Goal: Transaction & Acquisition: Subscribe to service/newsletter

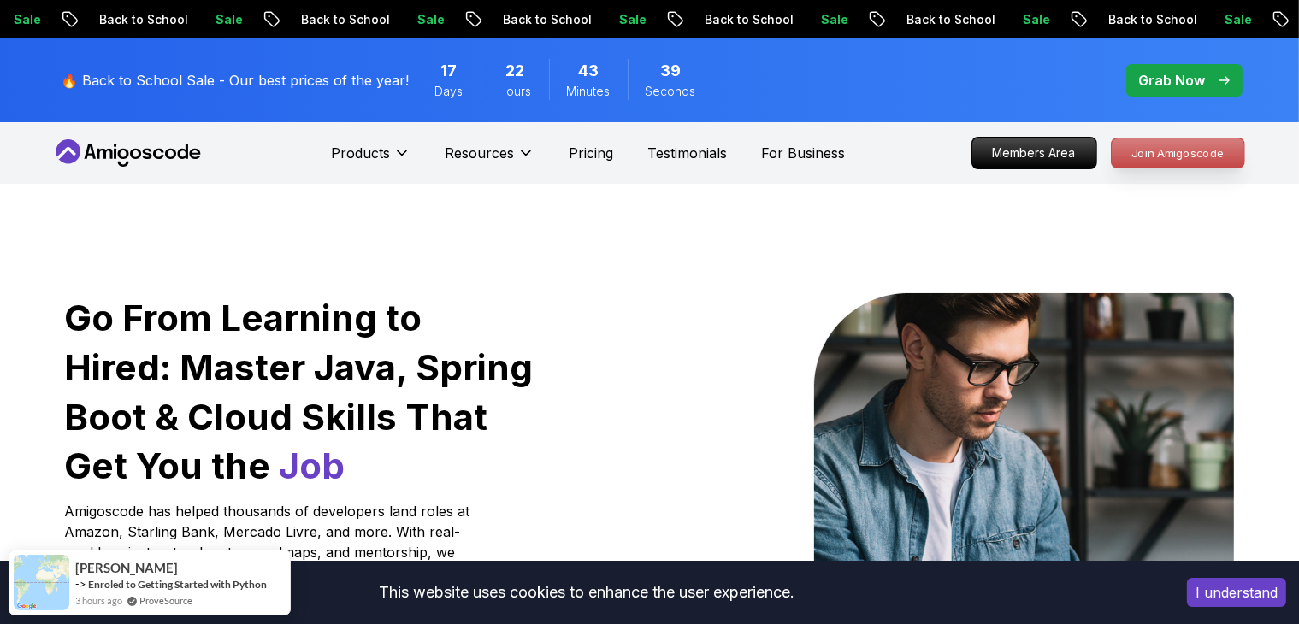
click at [643, 152] on p "Join Amigoscode" at bounding box center [1178, 153] width 133 height 29
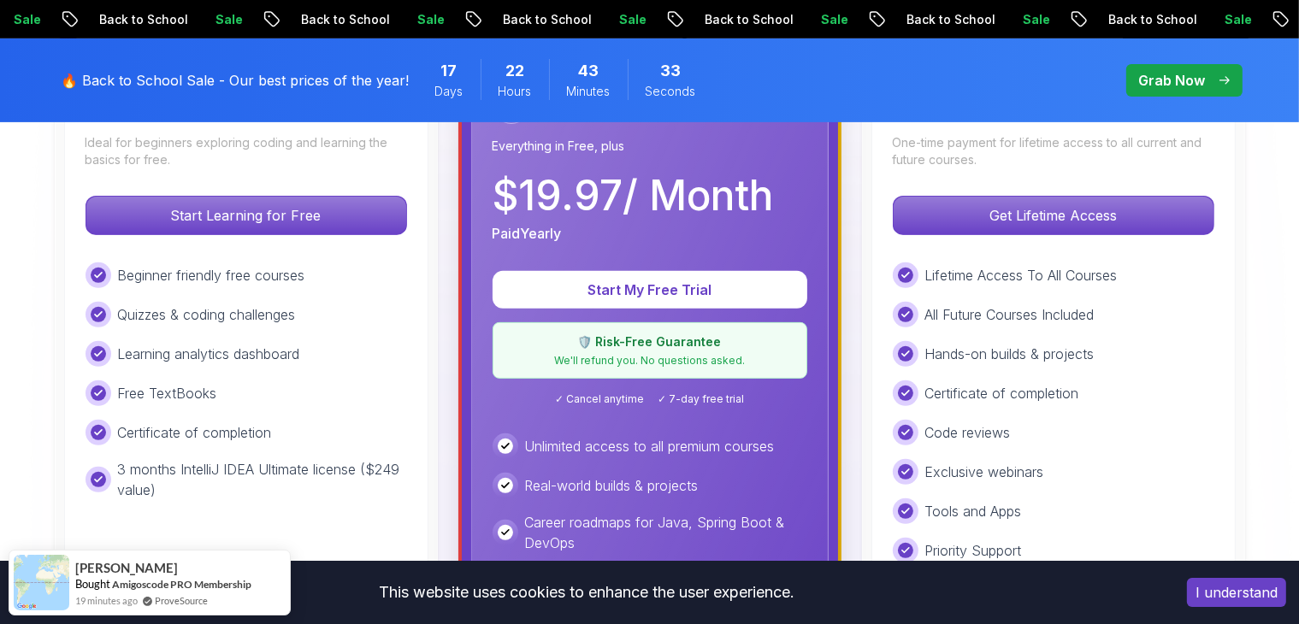
scroll to position [499, 0]
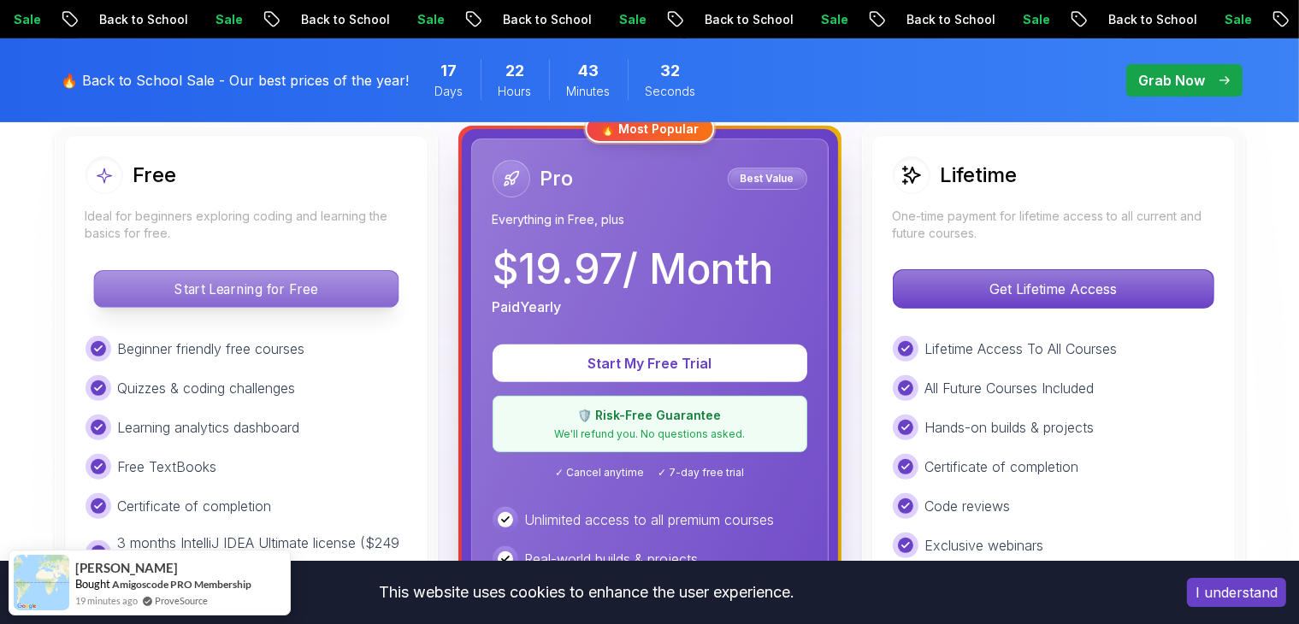
click at [246, 288] on p "Start Learning for Free" at bounding box center [246, 289] width 304 height 36
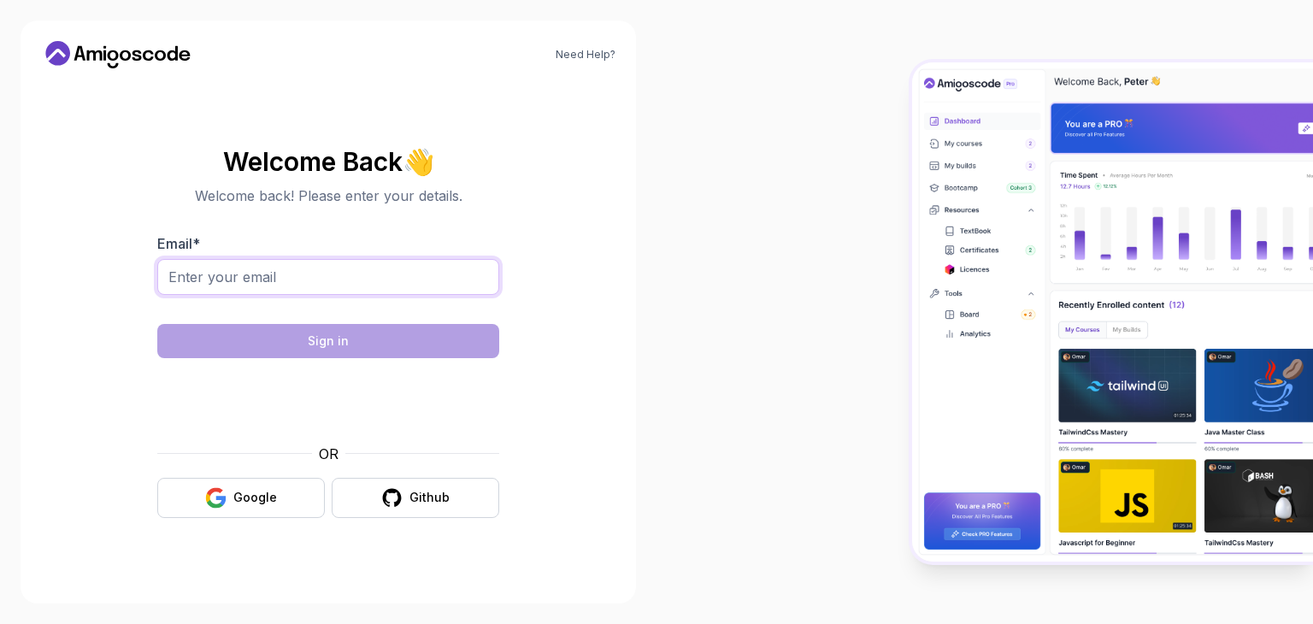
click at [357, 280] on input "Email *" at bounding box center [328, 277] width 342 height 36
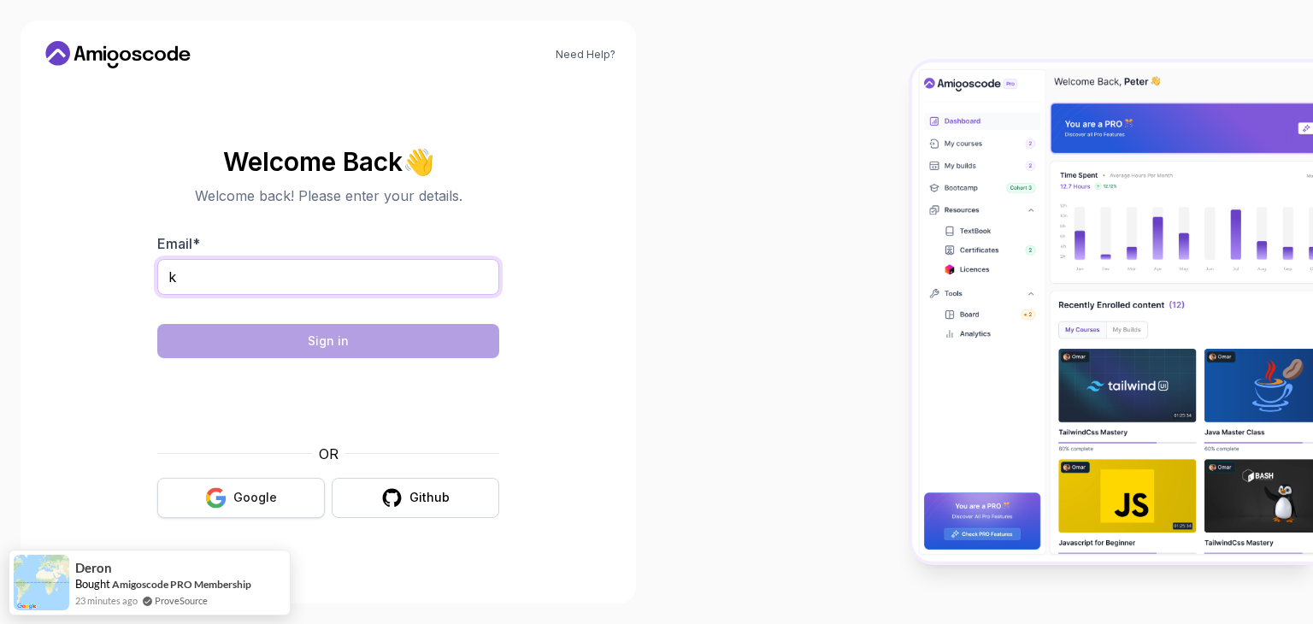
type input "k"
click at [231, 493] on button "Google" at bounding box center [241, 498] width 168 height 40
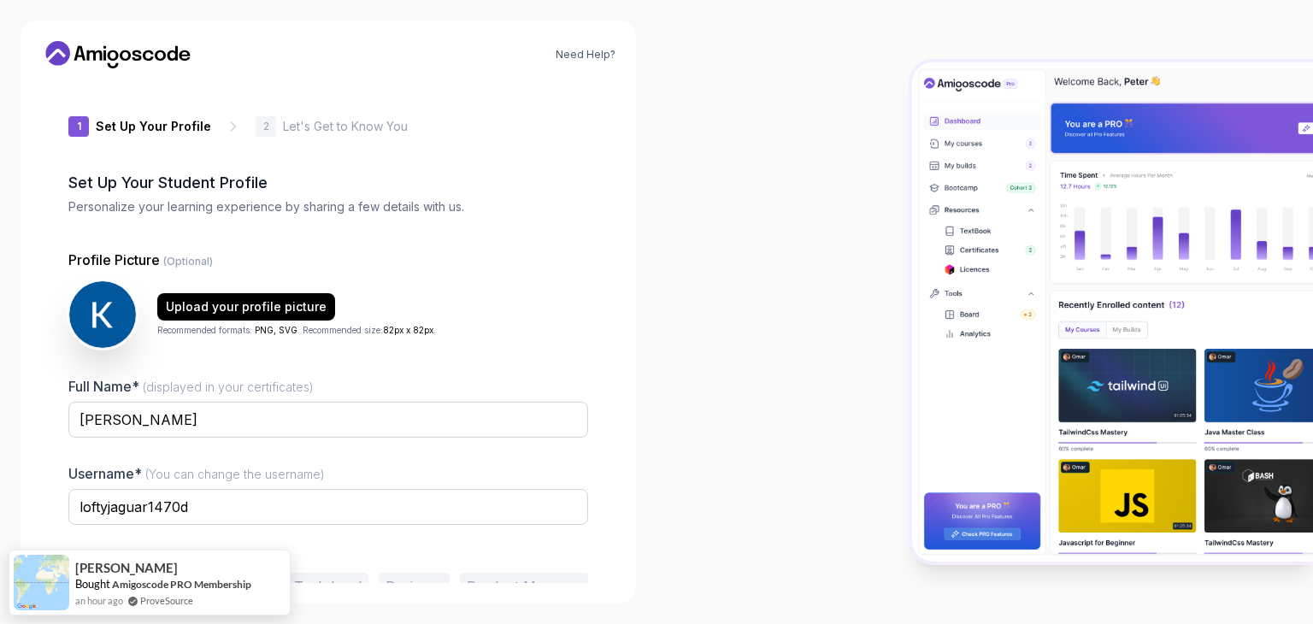
scroll to position [89, 0]
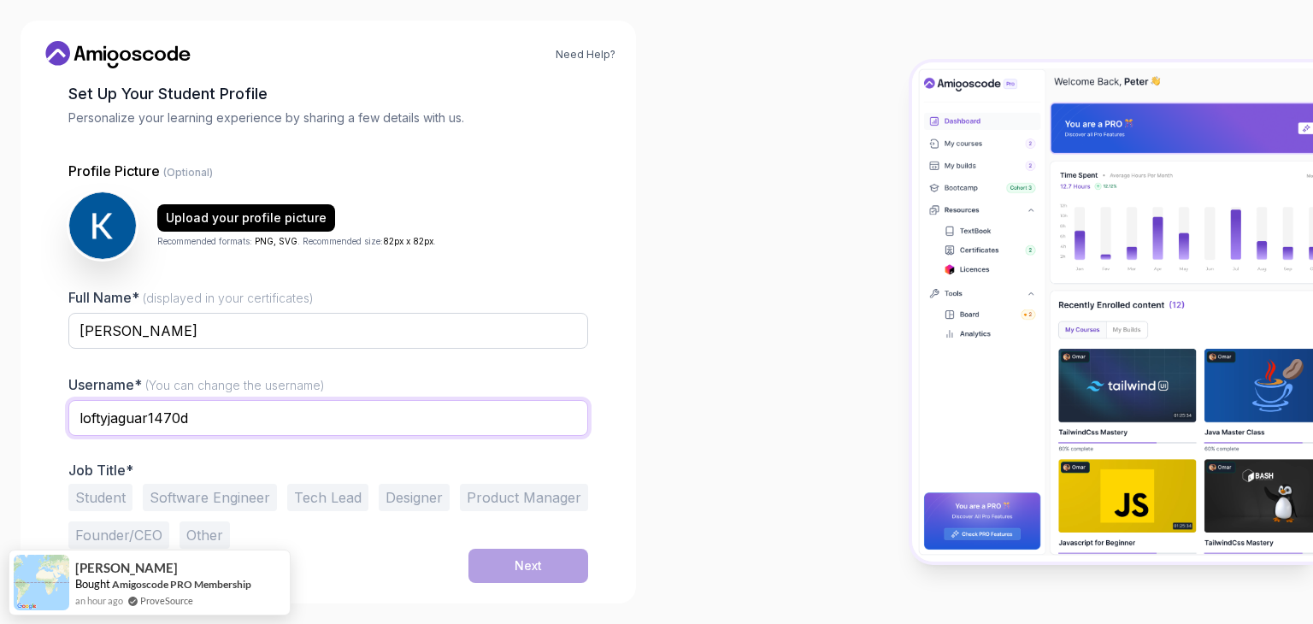
click at [366, 429] on input "loftyjaguar1470d" at bounding box center [328, 418] width 520 height 36
type input "l"
click at [113, 493] on button "Student" at bounding box center [100, 497] width 64 height 27
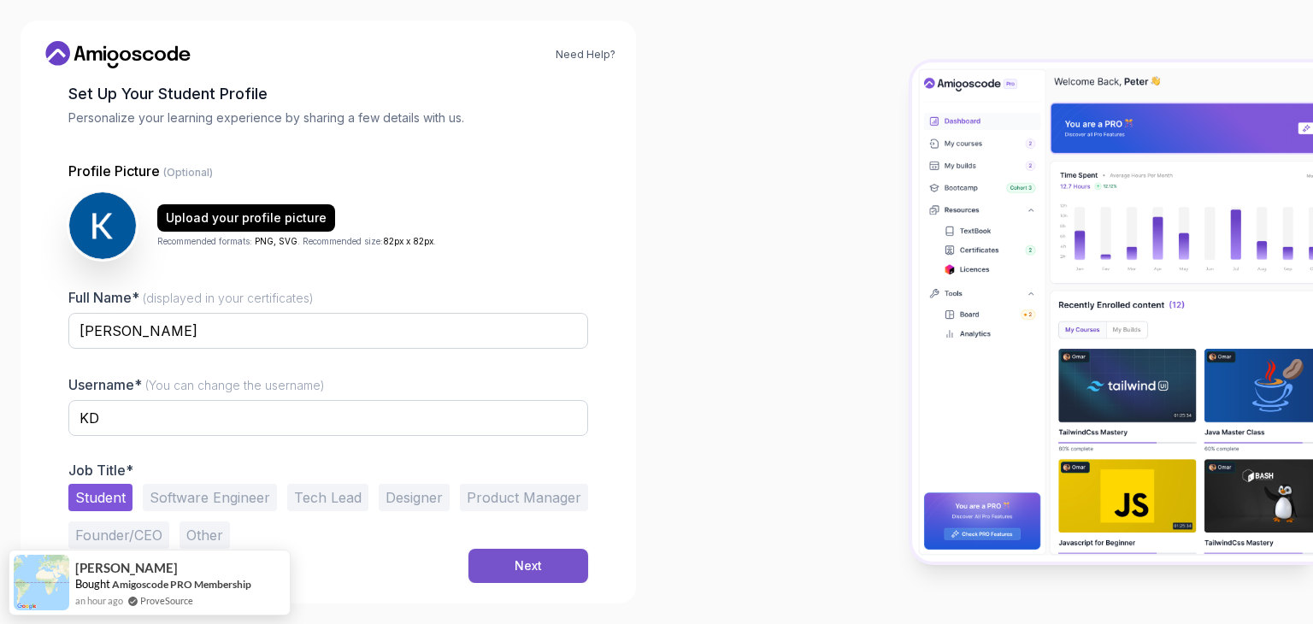
click at [481, 561] on button "Next" at bounding box center [529, 566] width 120 height 34
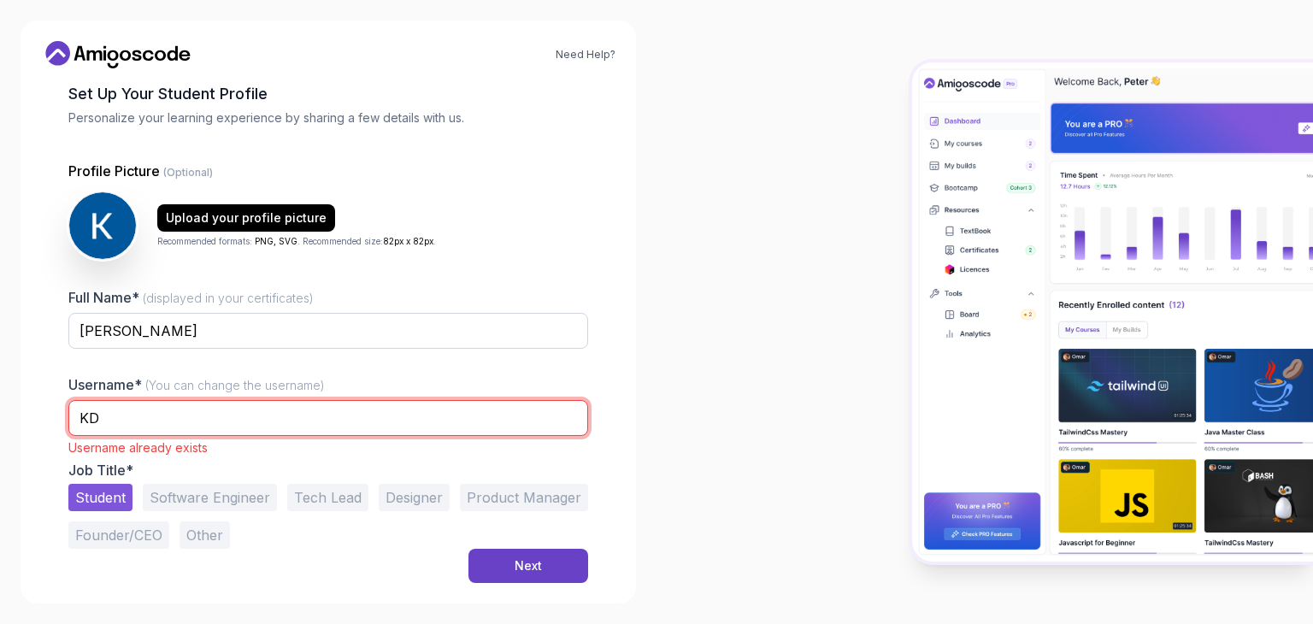
click at [256, 418] on input "KD" at bounding box center [328, 418] width 520 height 36
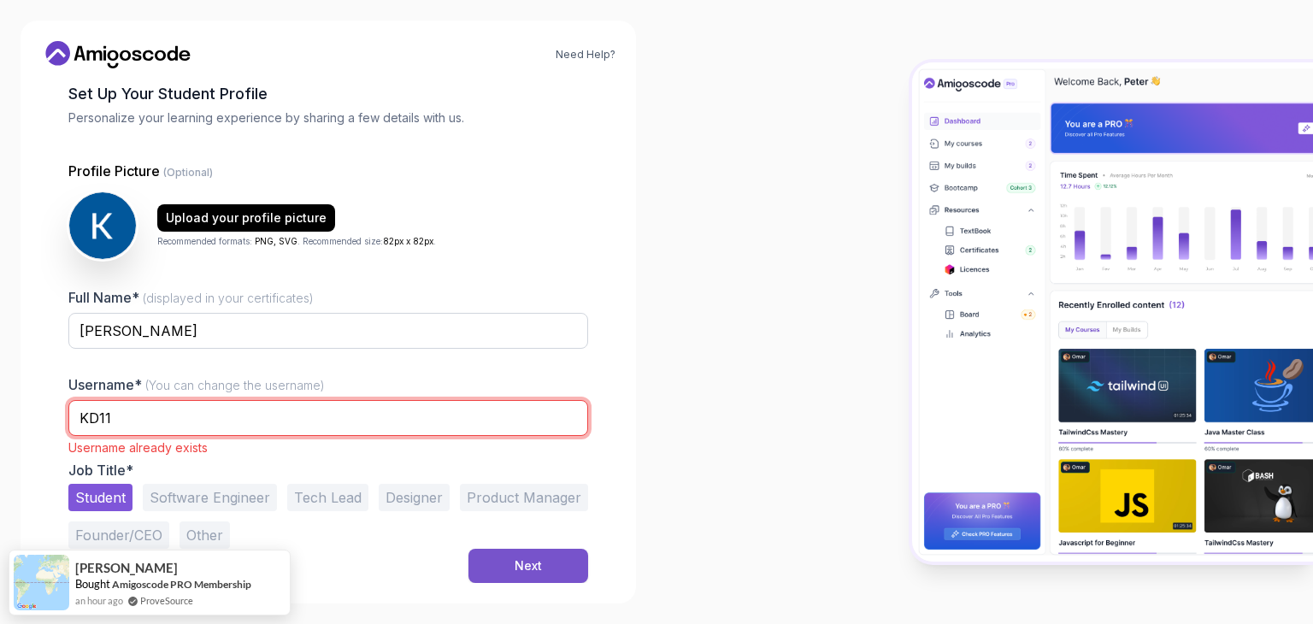
type input "KD11"
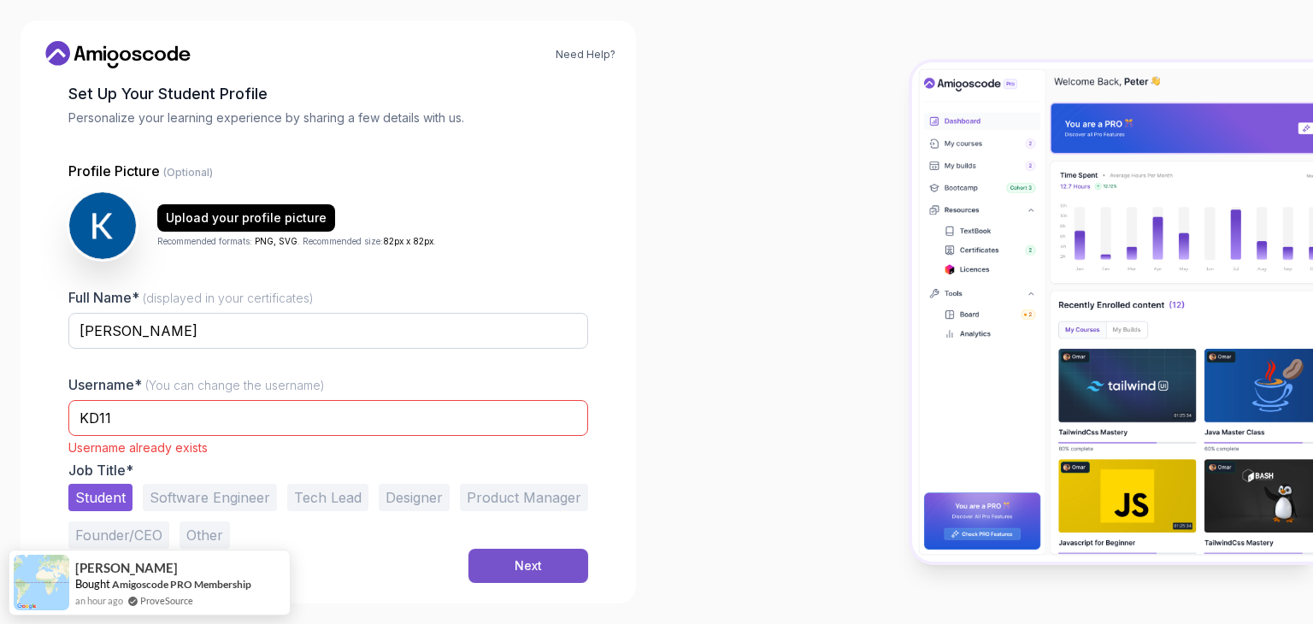
click at [508, 557] on button "Next" at bounding box center [529, 566] width 120 height 34
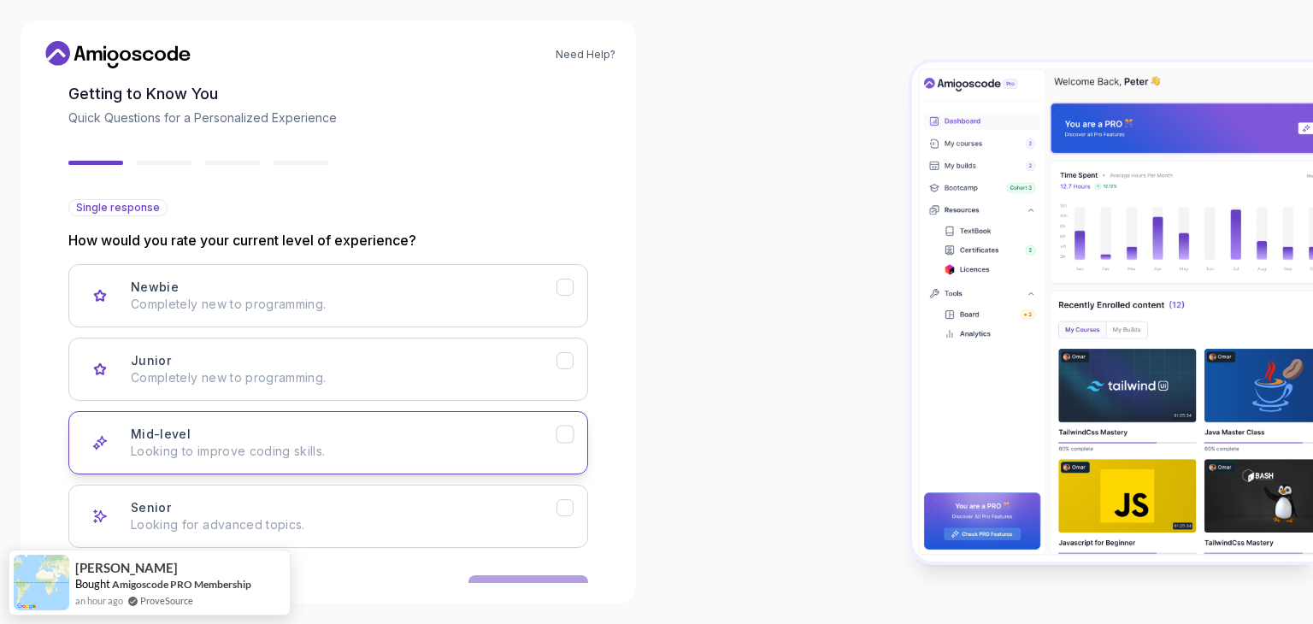
click at [414, 430] on div "Mid-level Looking to improve coding skills." at bounding box center [344, 443] width 426 height 34
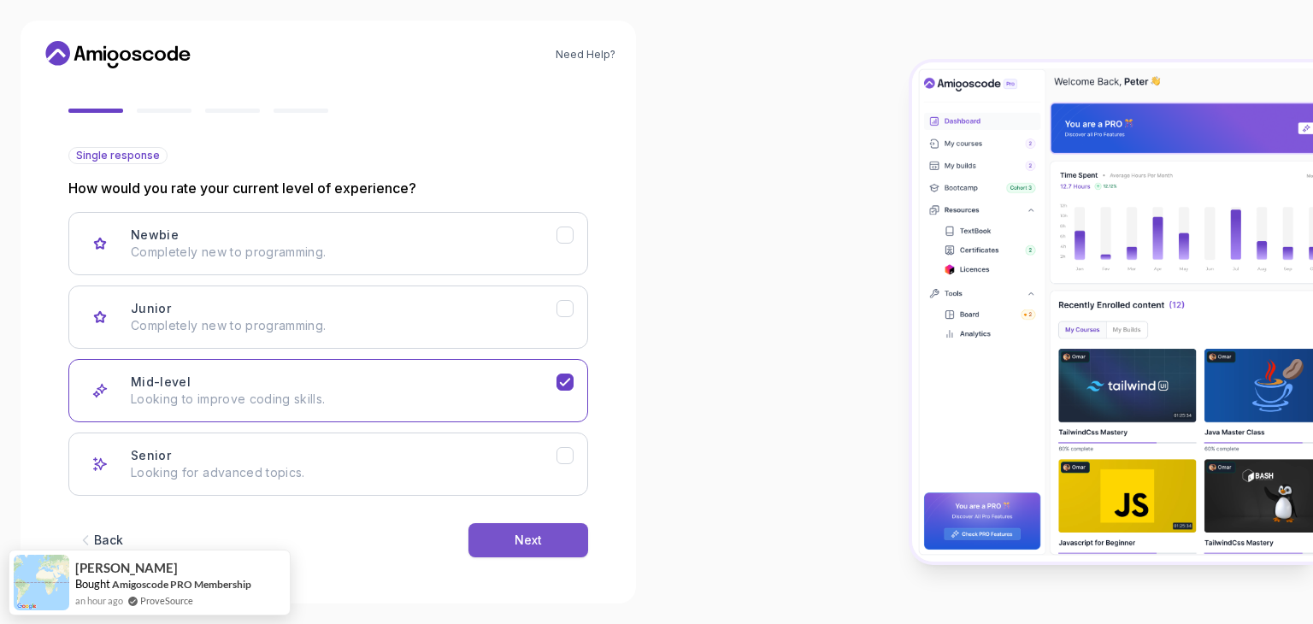
click at [527, 532] on div "Next" at bounding box center [528, 540] width 27 height 17
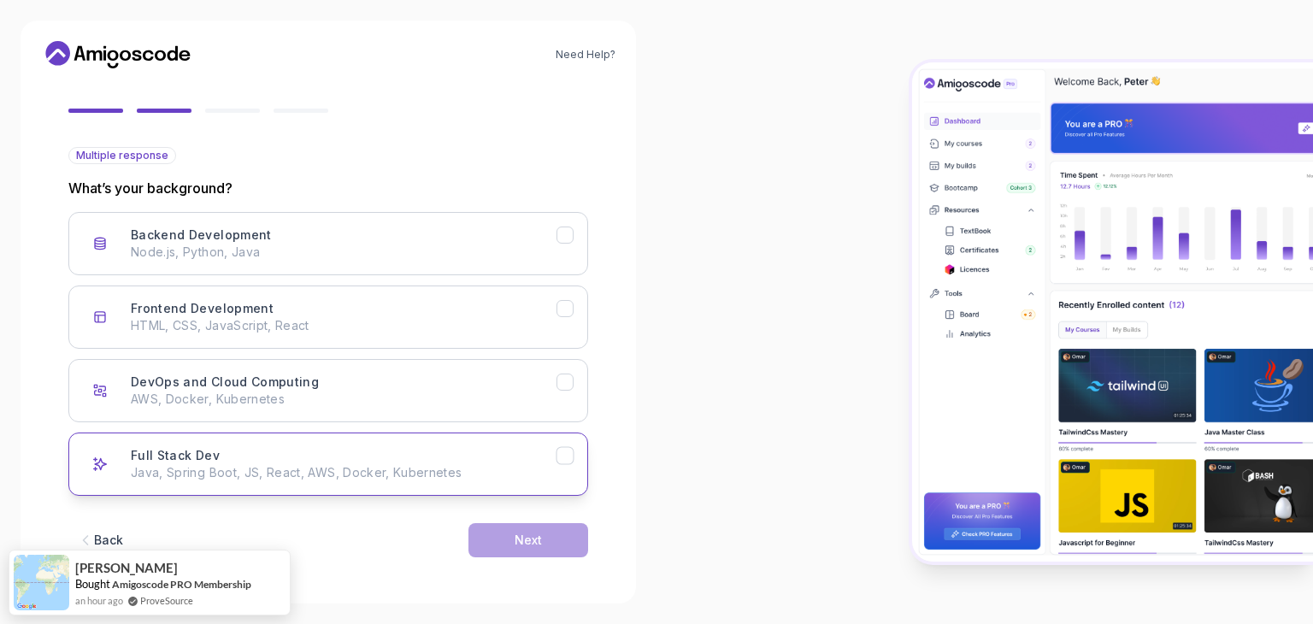
click at [558, 456] on icon "Full Stack Dev" at bounding box center [566, 456] width 16 height 16
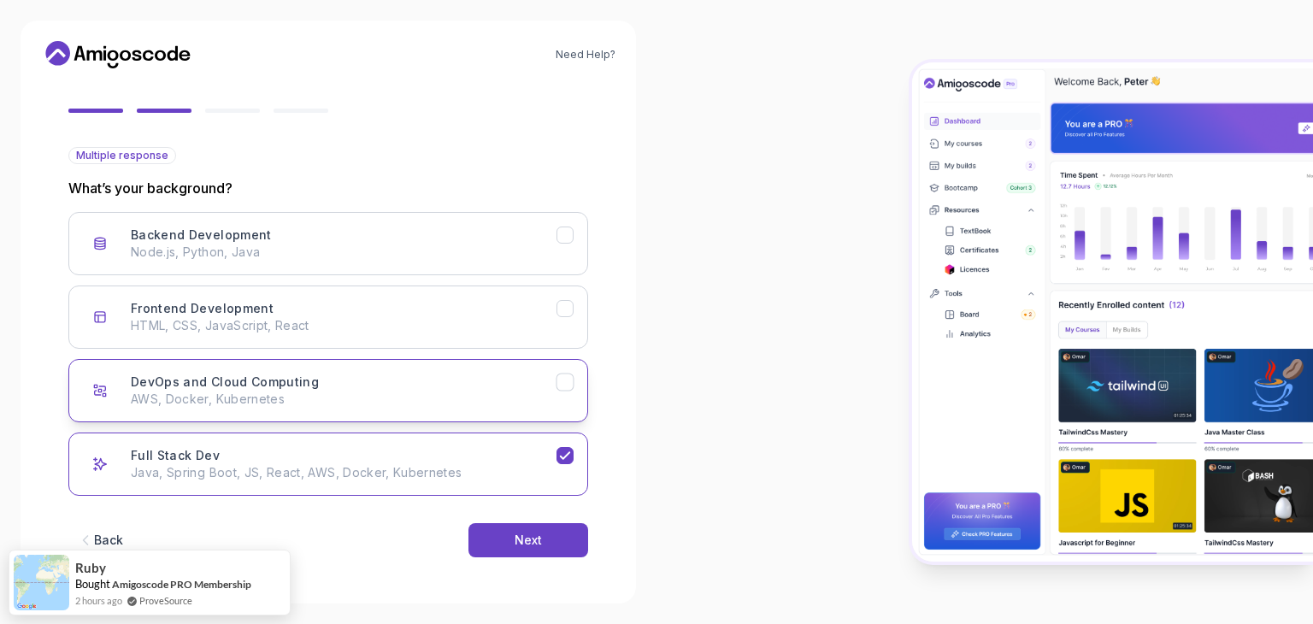
click at [564, 381] on icon "DevOps and Cloud Computing" at bounding box center [564, 382] width 9 height 7
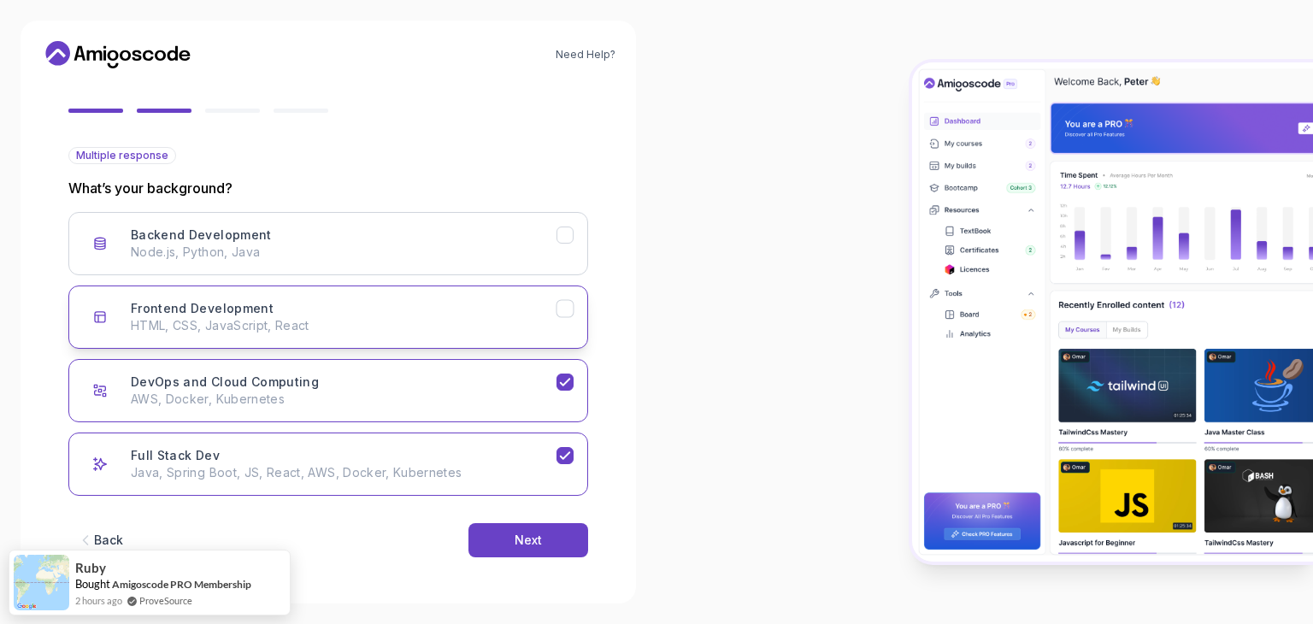
click at [586, 296] on button "Frontend Development HTML, CSS, JavaScript, React" at bounding box center [328, 317] width 520 height 63
click at [543, 230] on div "Backend Development Node.js, Python, Java" at bounding box center [344, 244] width 426 height 34
click at [528, 534] on div "Next" at bounding box center [528, 540] width 27 height 17
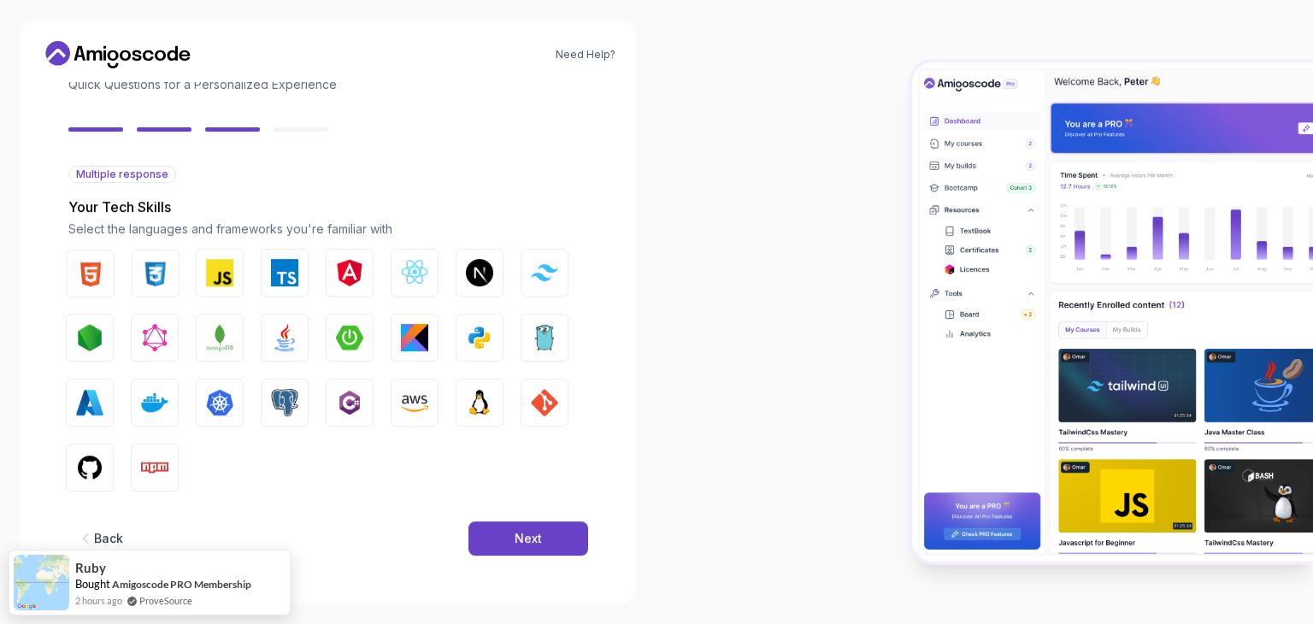
scroll to position [122, 0]
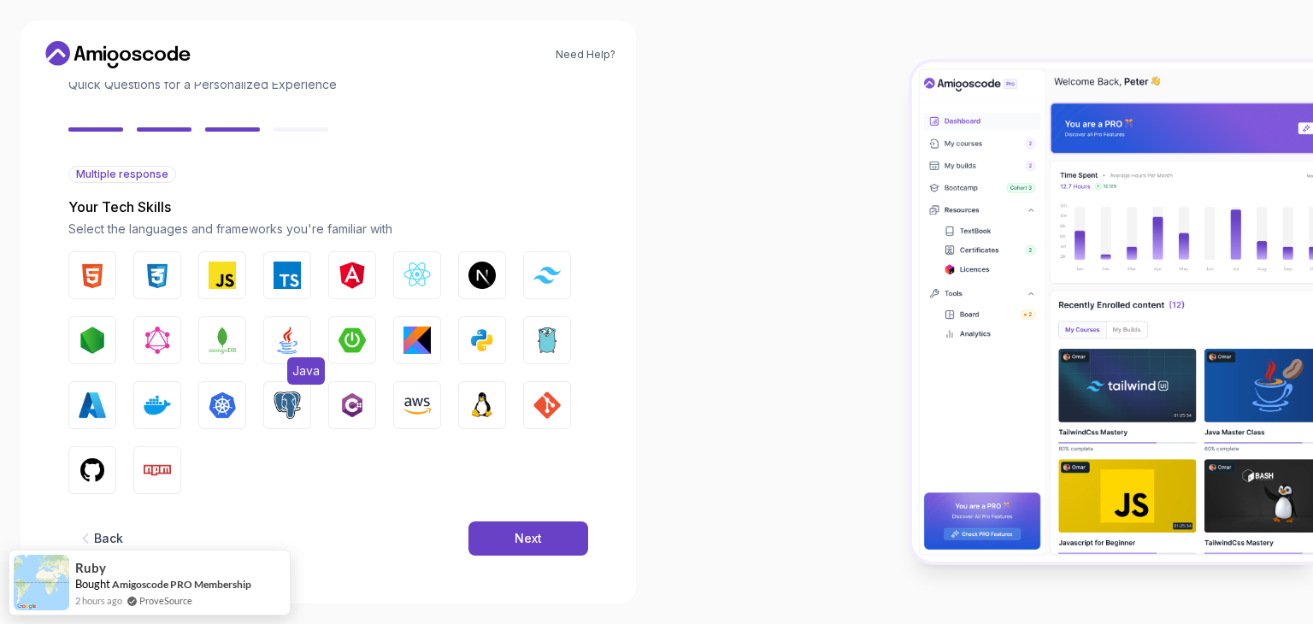
click at [289, 341] on img "button" at bounding box center [287, 340] width 27 height 27
click at [521, 539] on div "Next" at bounding box center [528, 538] width 27 height 17
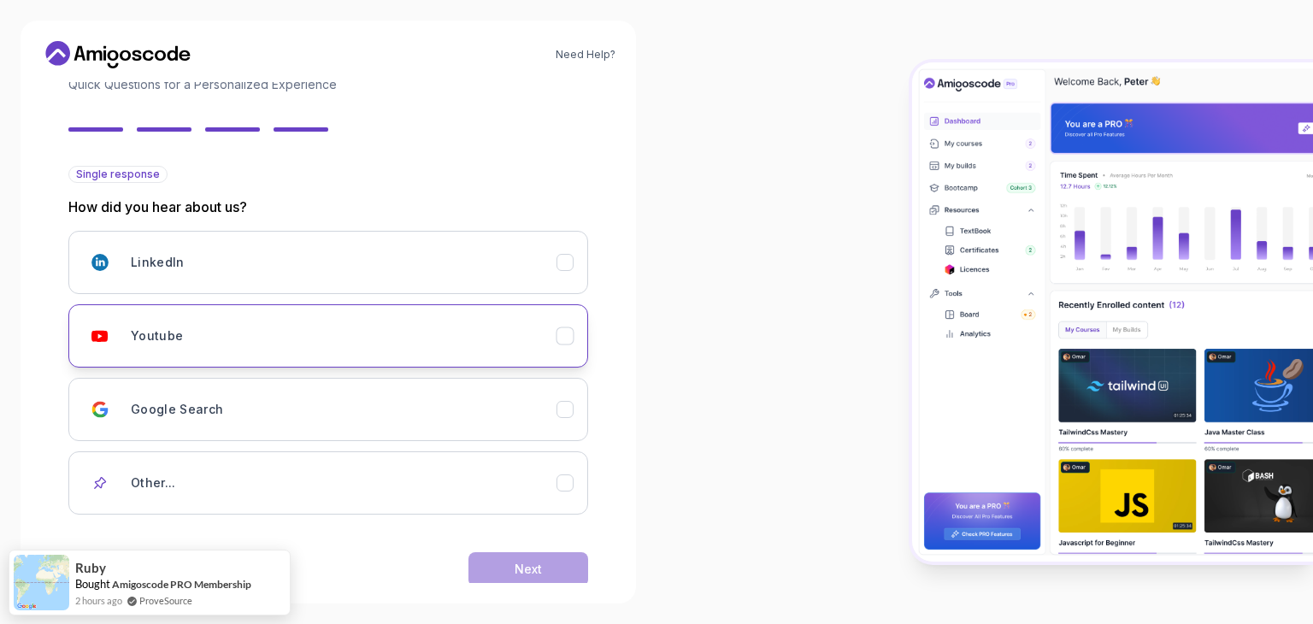
click at [511, 353] on button "Youtube" at bounding box center [328, 335] width 520 height 63
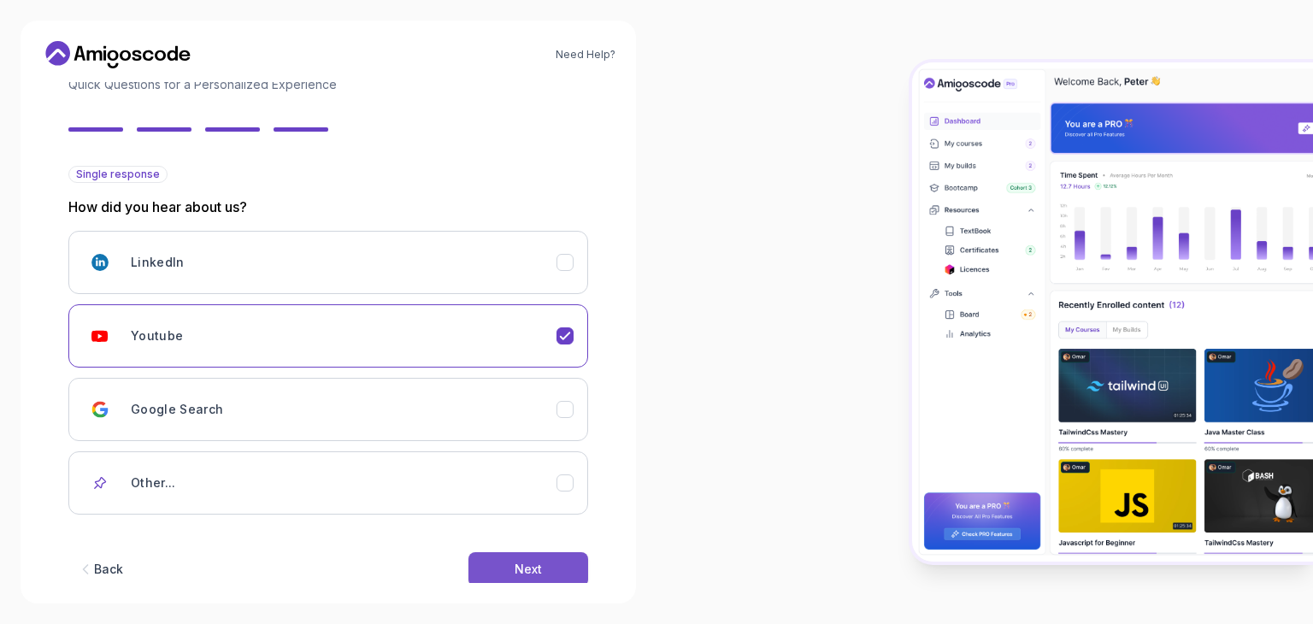
click at [487, 565] on button "Next" at bounding box center [529, 569] width 120 height 34
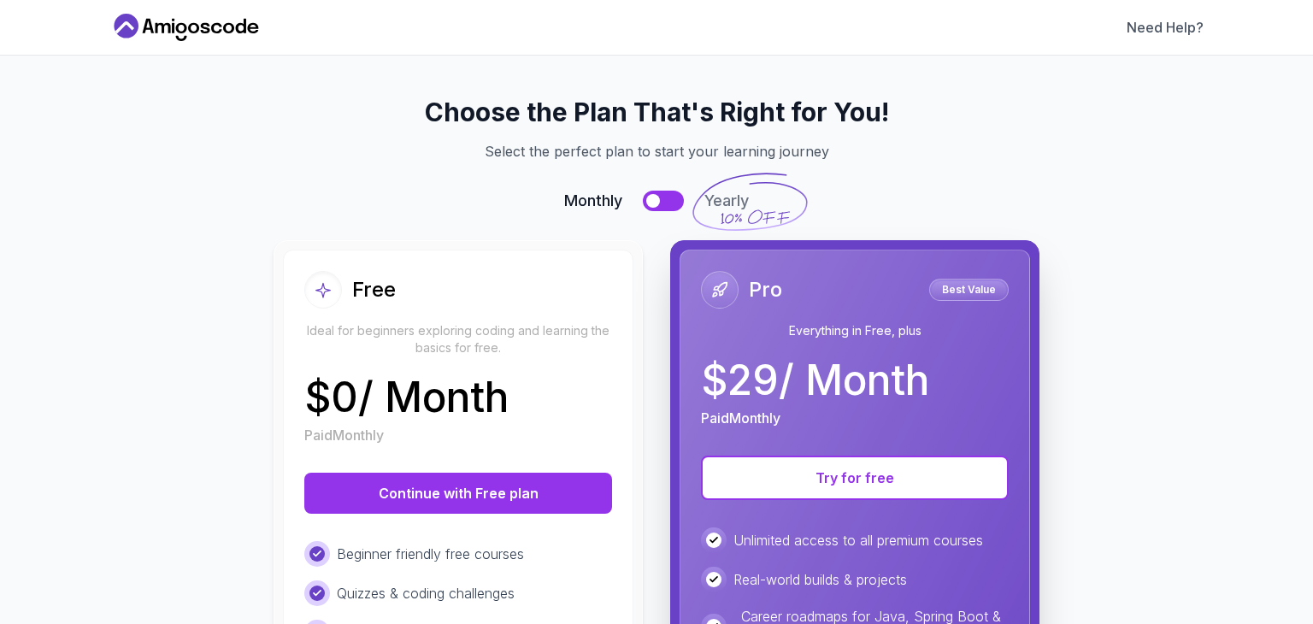
scroll to position [0, 0]
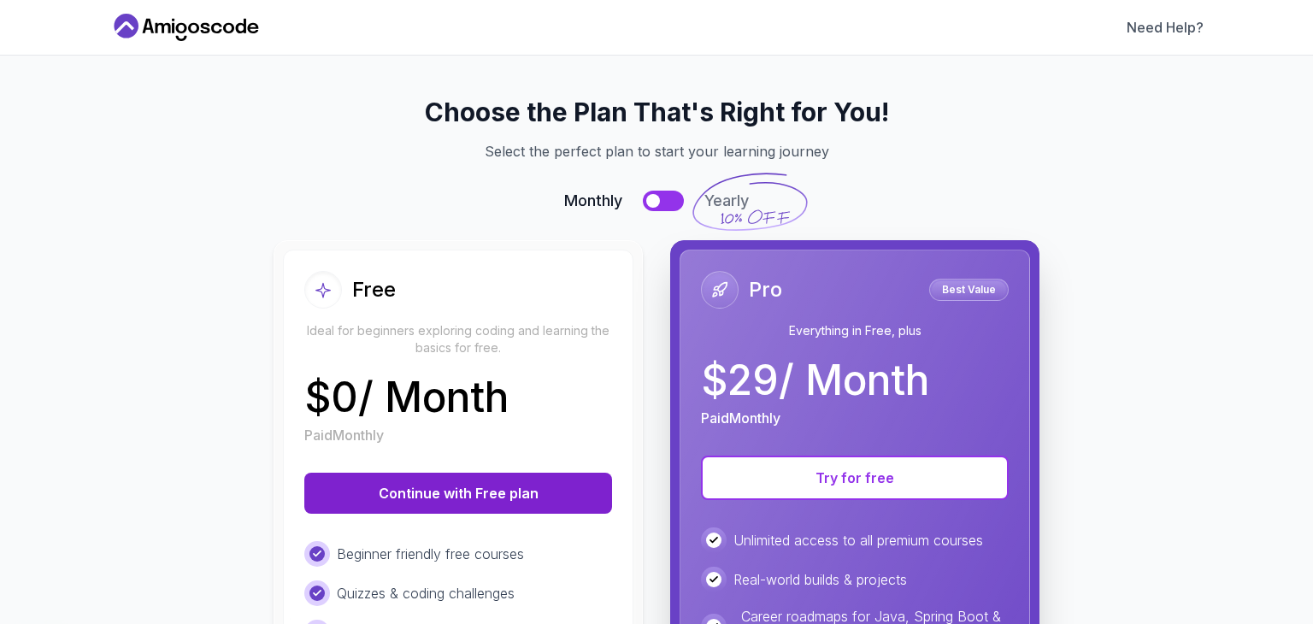
click at [543, 497] on button "Continue with Free plan" at bounding box center [458, 493] width 308 height 41
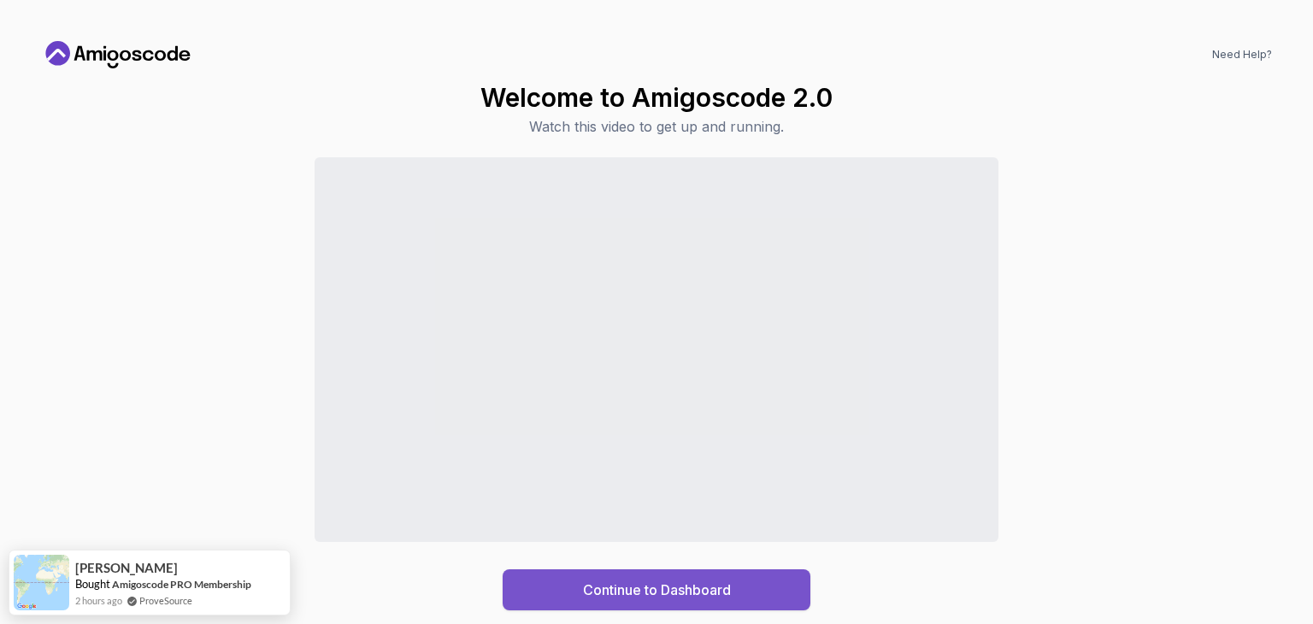
click at [628, 596] on div "Continue to Dashboard" at bounding box center [657, 590] width 148 height 21
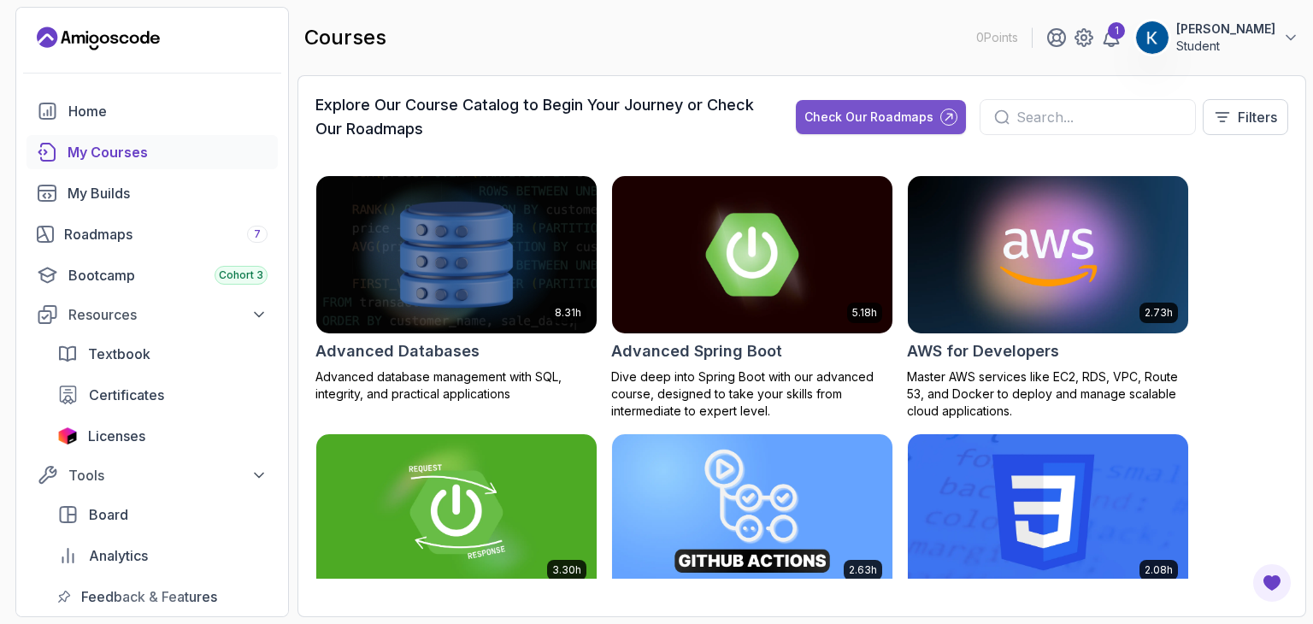
click at [858, 110] on div "Check Our Roadmaps" at bounding box center [869, 117] width 129 height 17
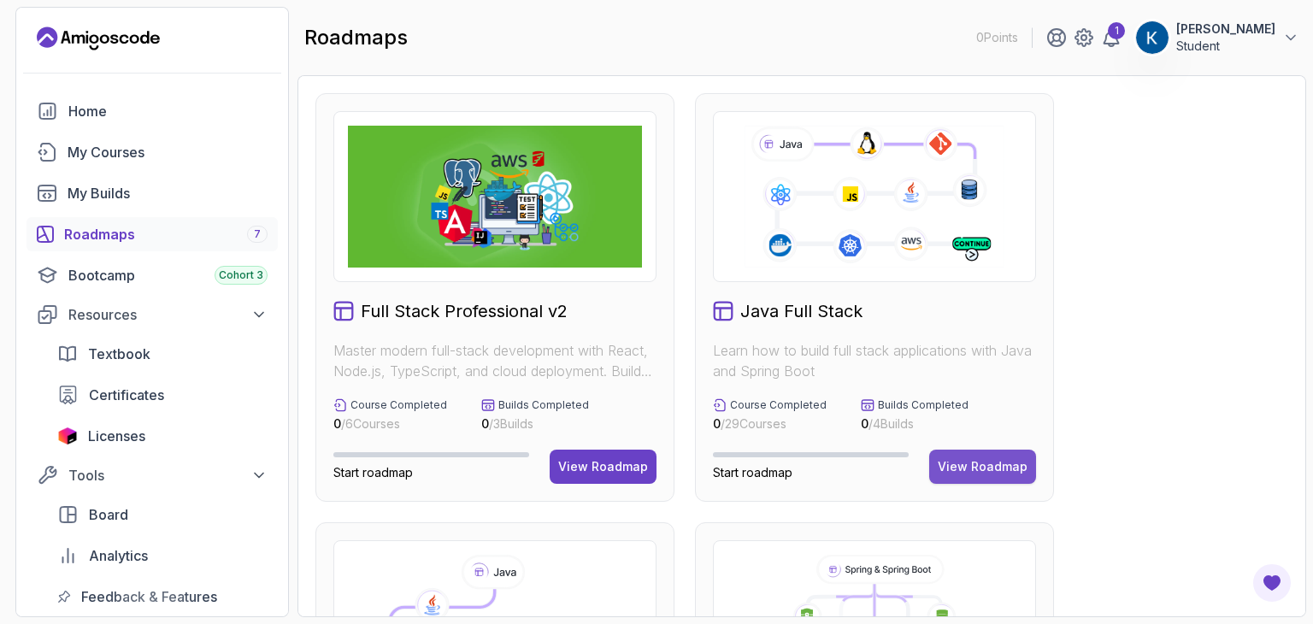
click at [971, 469] on div "View Roadmap" at bounding box center [983, 466] width 90 height 17
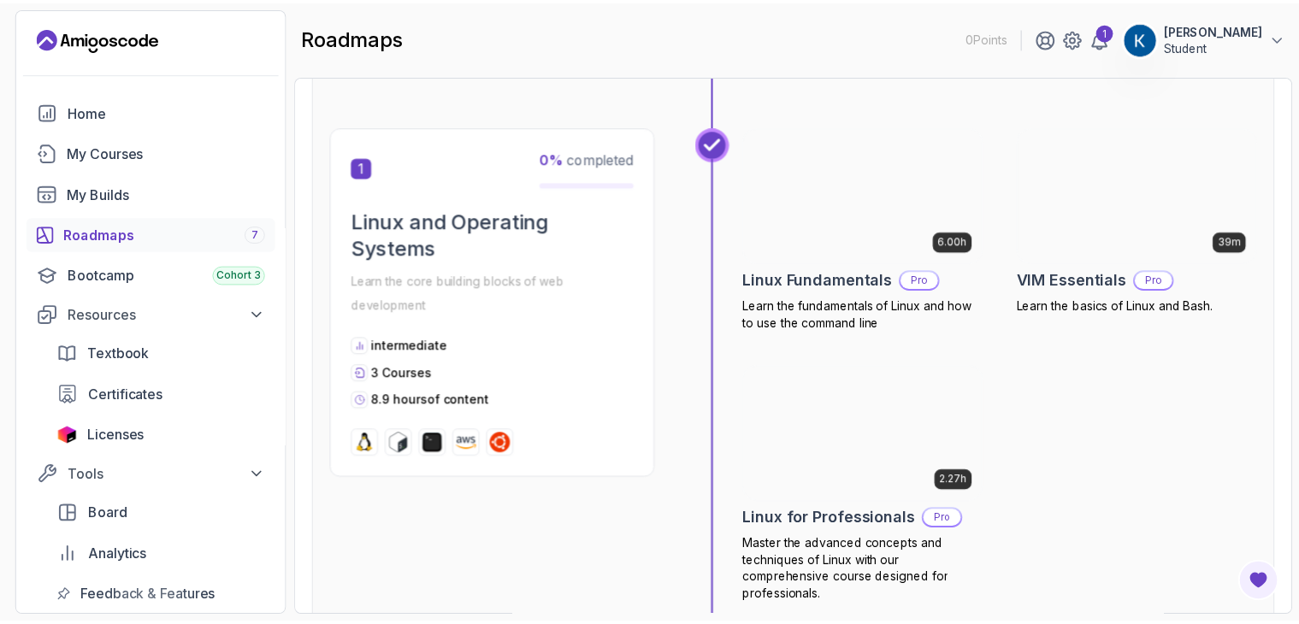
scroll to position [323, 0]
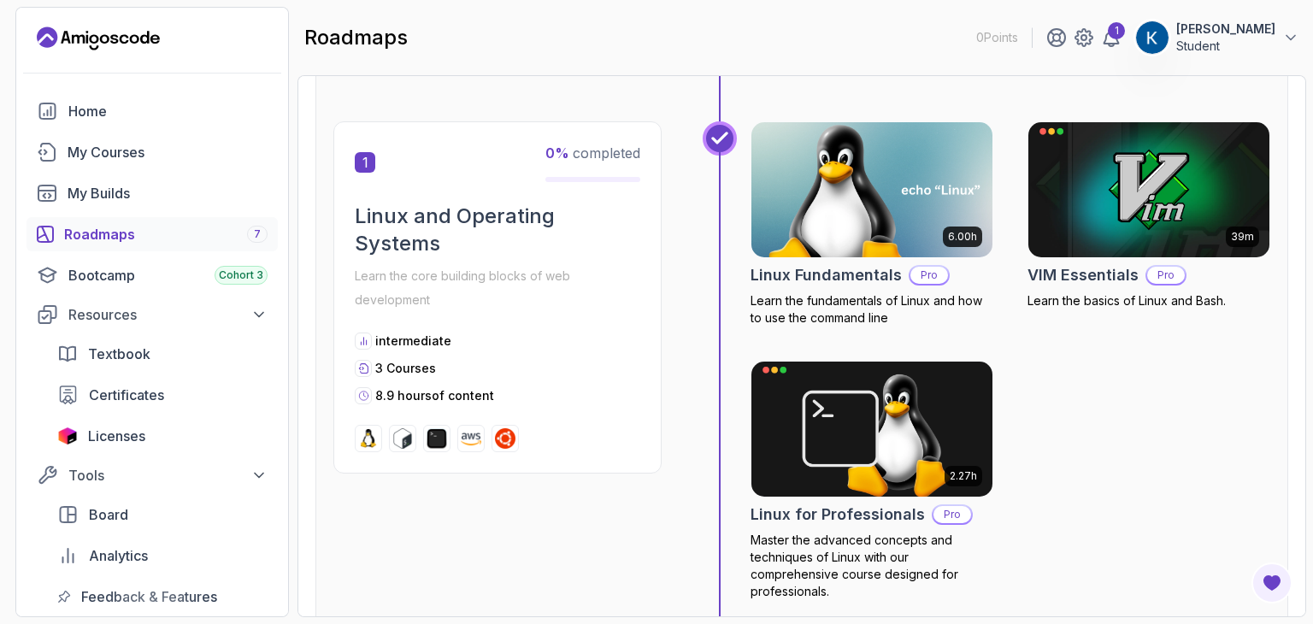
click at [917, 278] on p "Pro" at bounding box center [930, 275] width 38 height 17
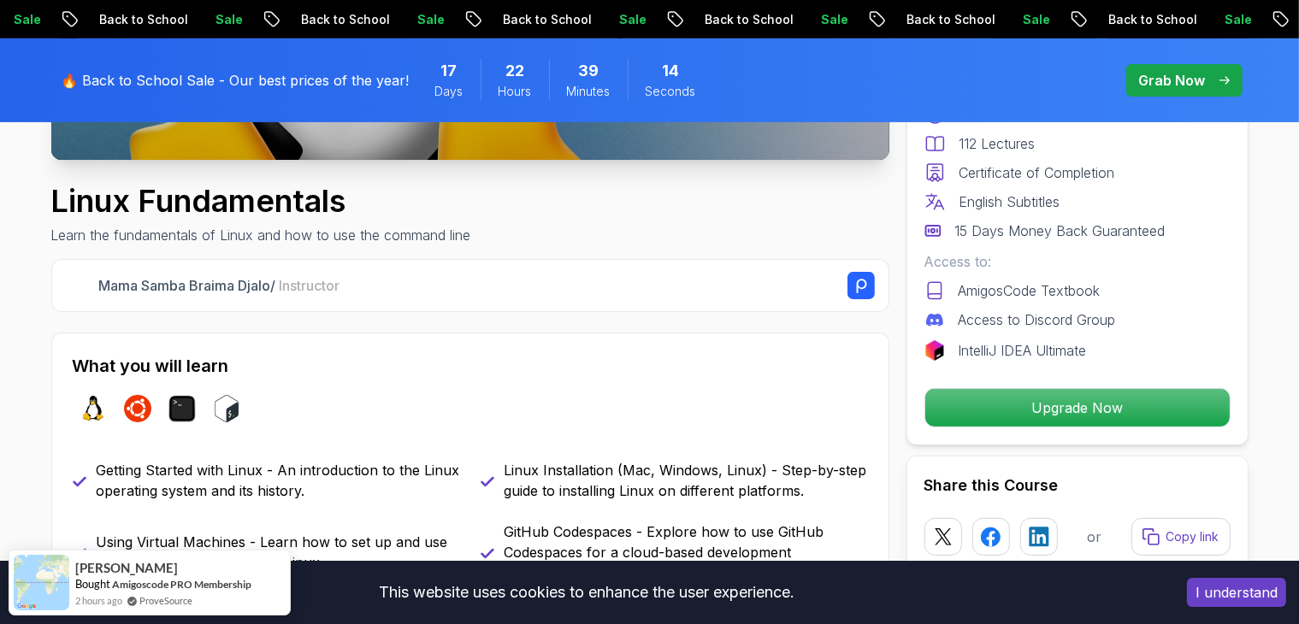
scroll to position [537, 0]
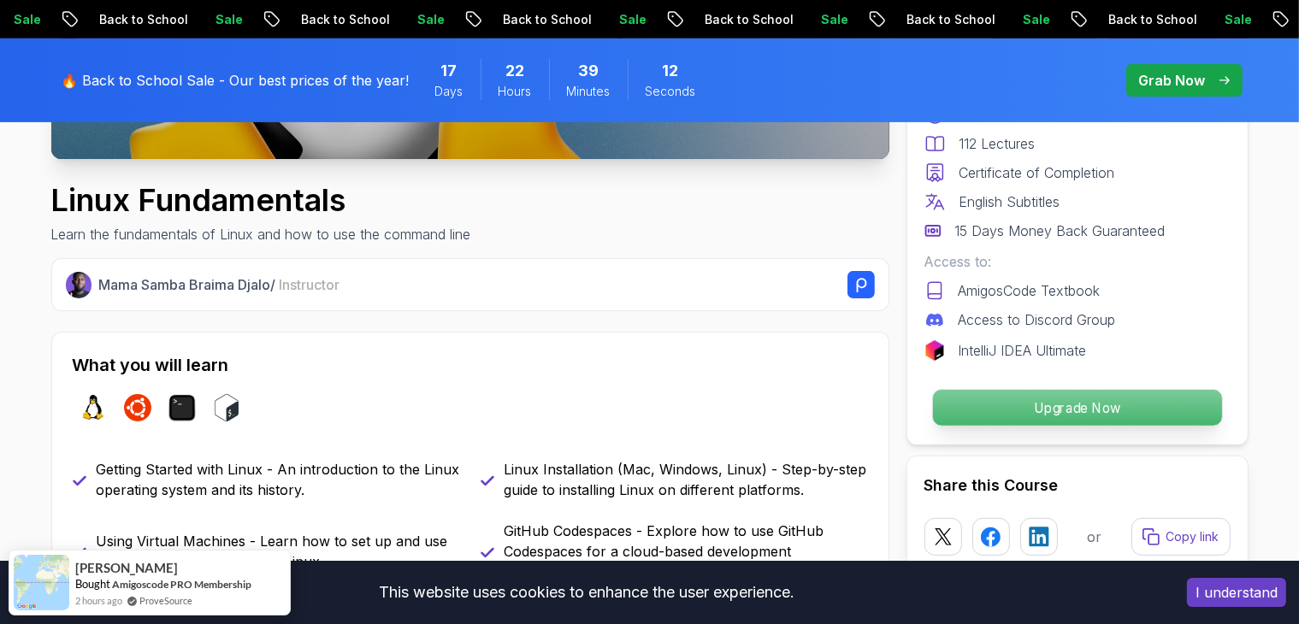
click at [968, 404] on p "Upgrade Now" at bounding box center [1076, 408] width 289 height 36
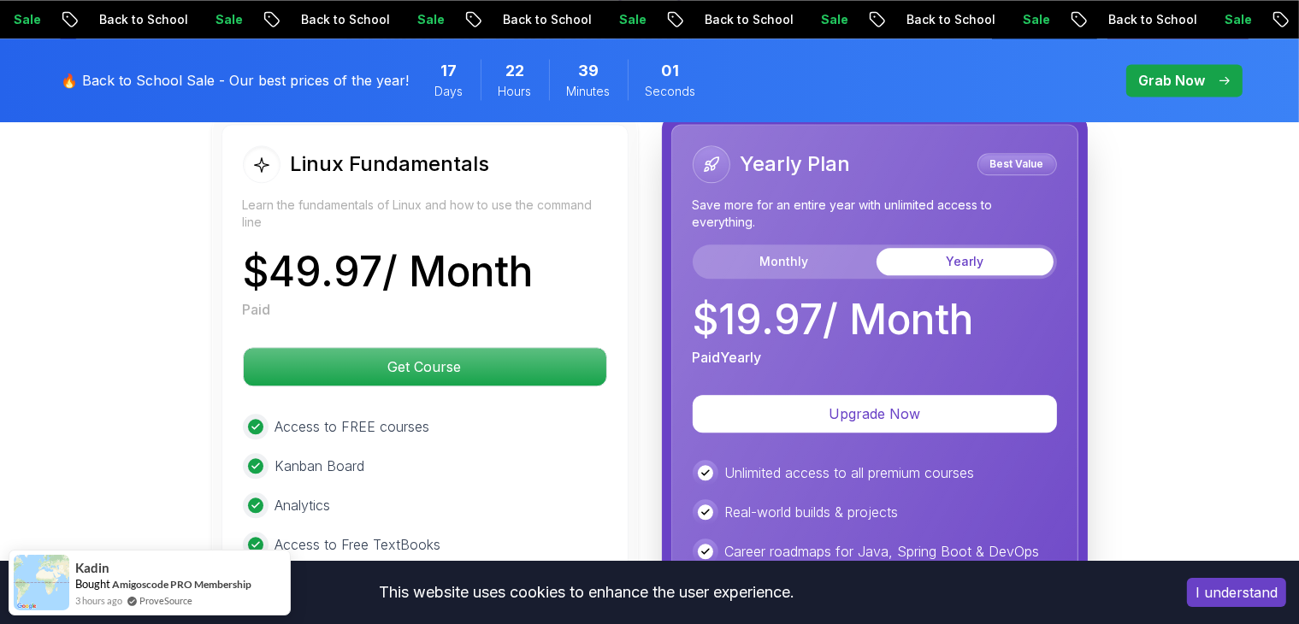
scroll to position [3928, 0]
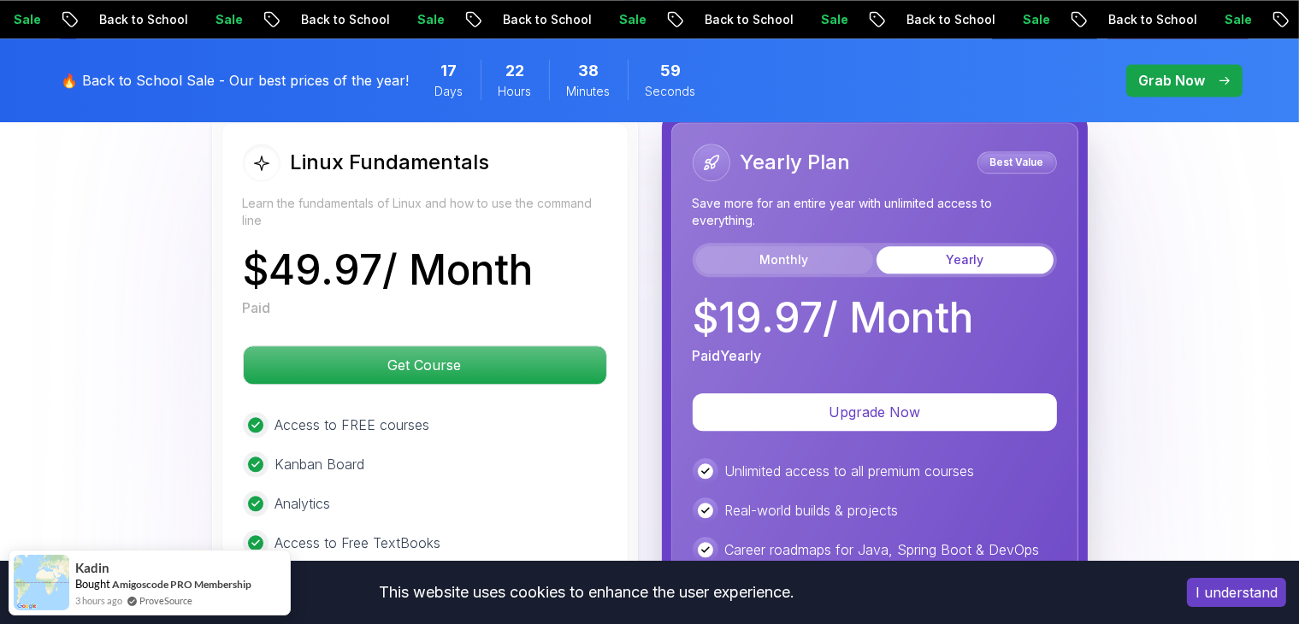
click at [837, 263] on button "Monthly" at bounding box center [784, 259] width 177 height 27
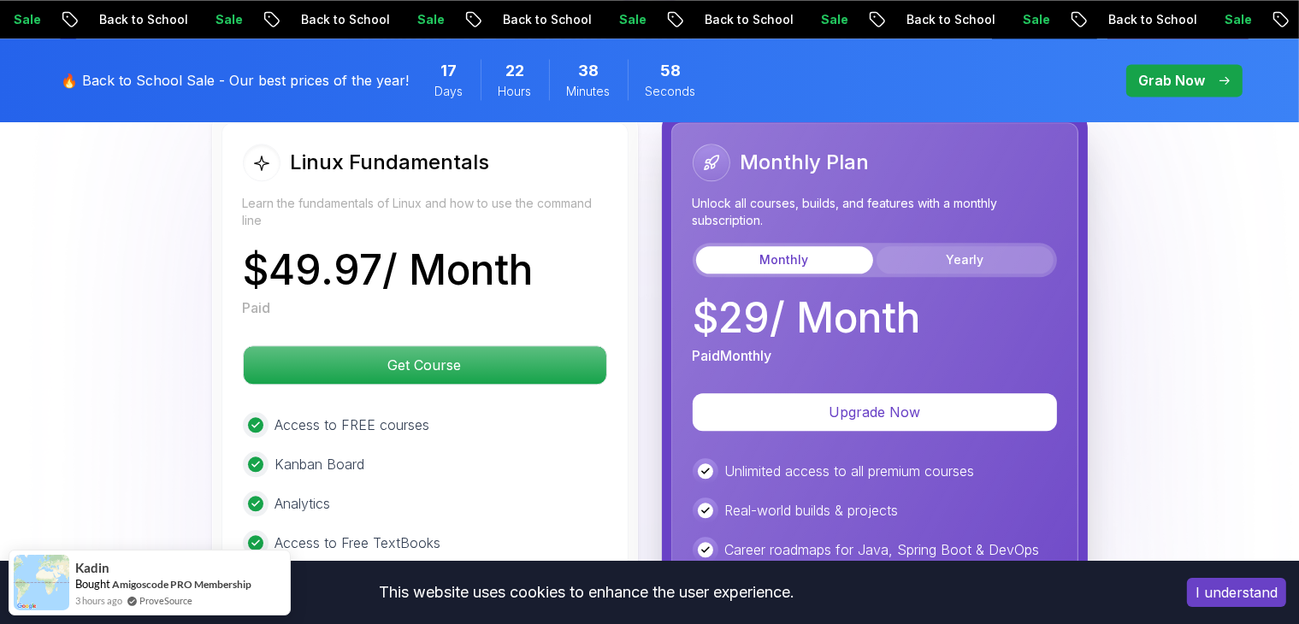
click at [948, 252] on button "Yearly" at bounding box center [964, 259] width 177 height 27
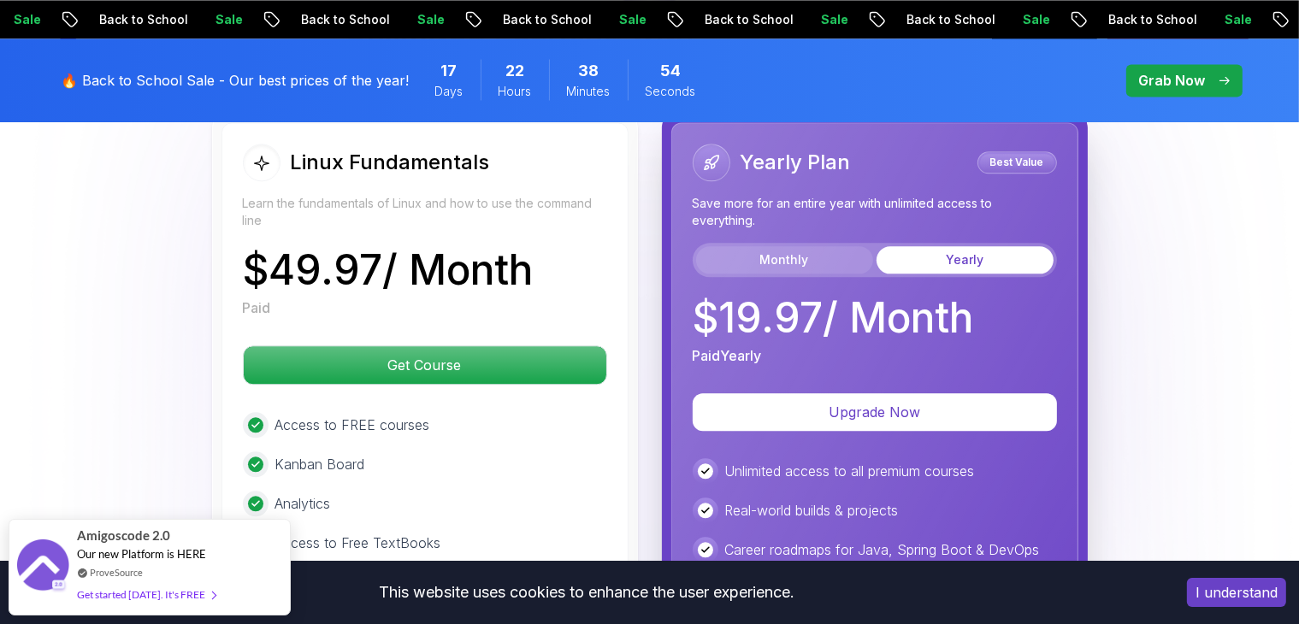
click at [843, 249] on button "Monthly" at bounding box center [784, 259] width 177 height 27
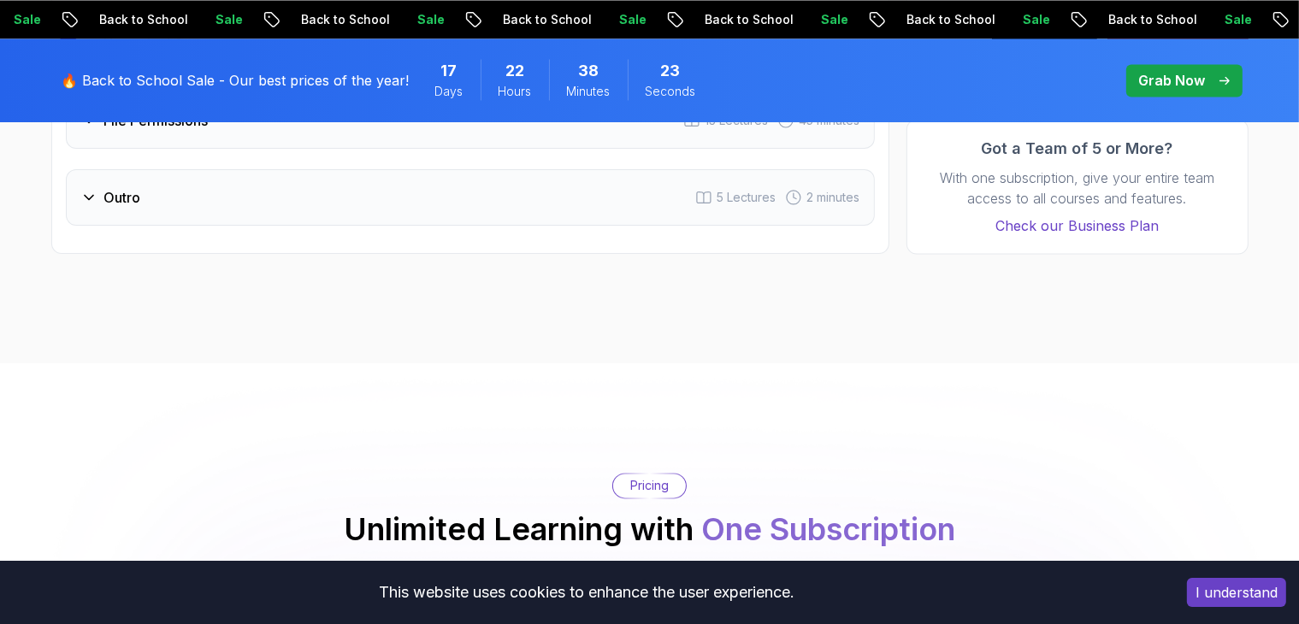
scroll to position [3423, 0]
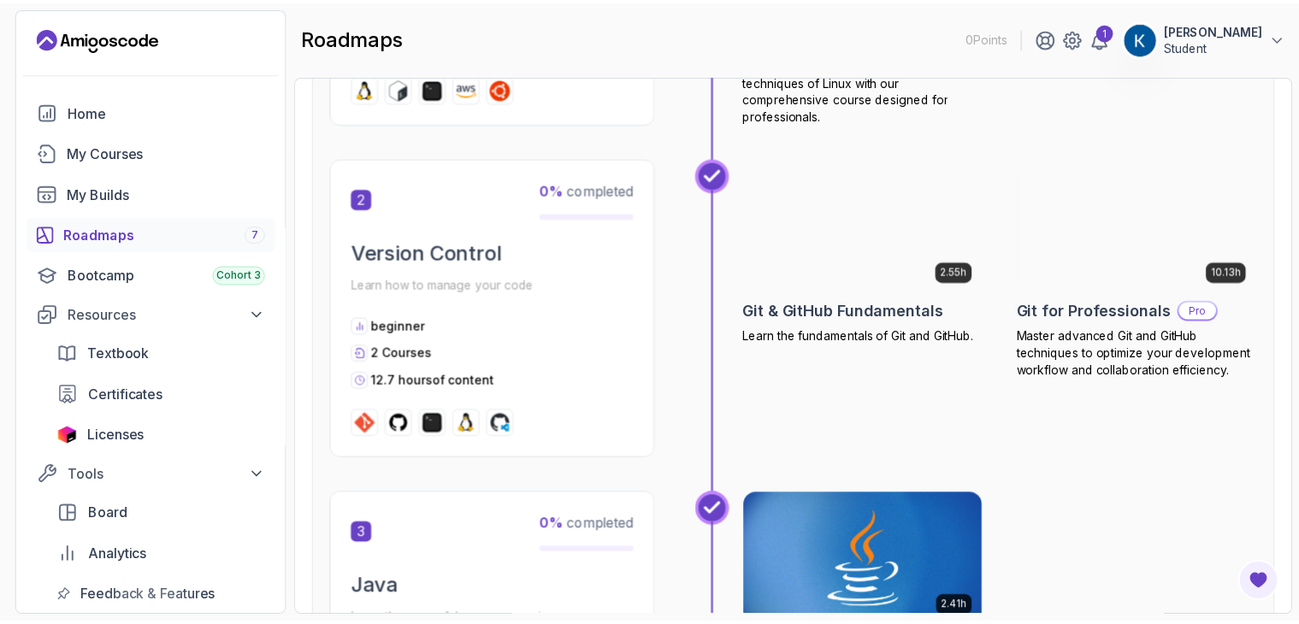
scroll to position [800, 0]
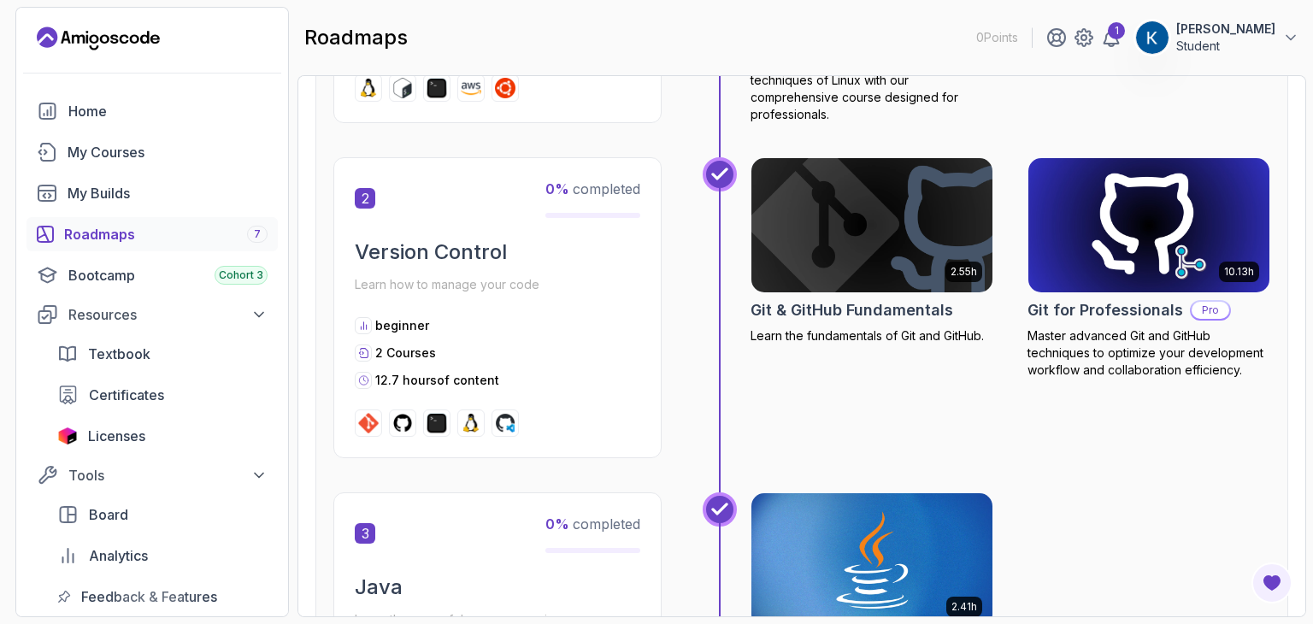
click at [1195, 311] on p "Pro" at bounding box center [1211, 310] width 38 height 17
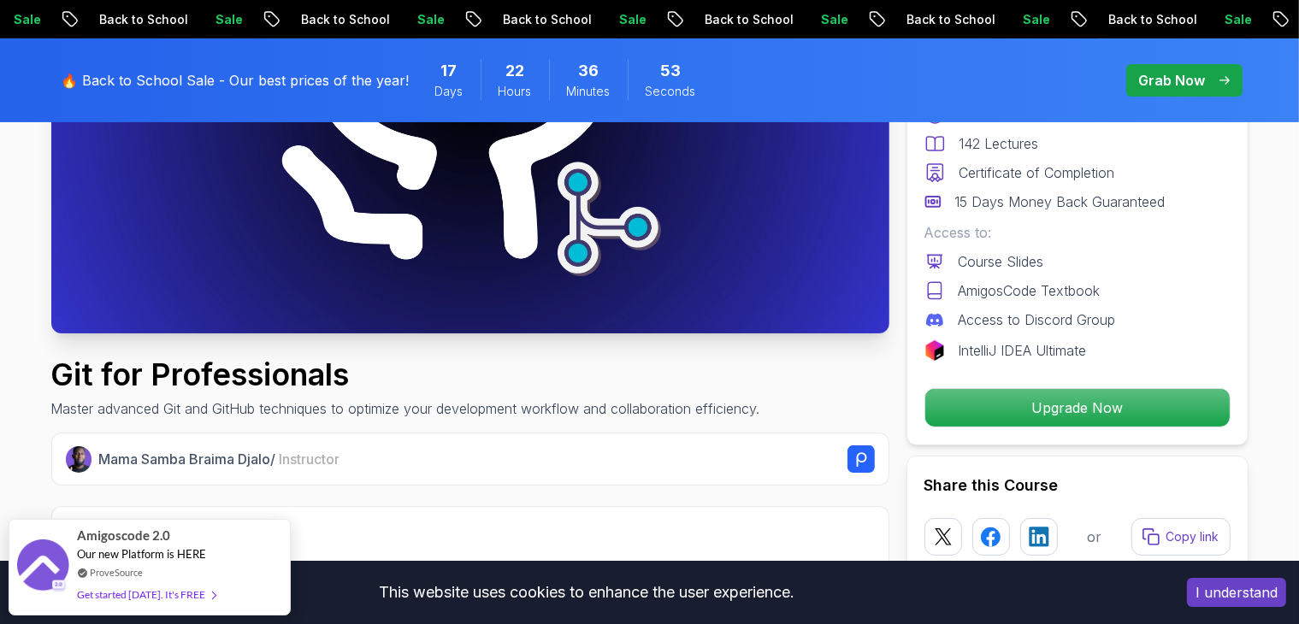
scroll to position [364, 0]
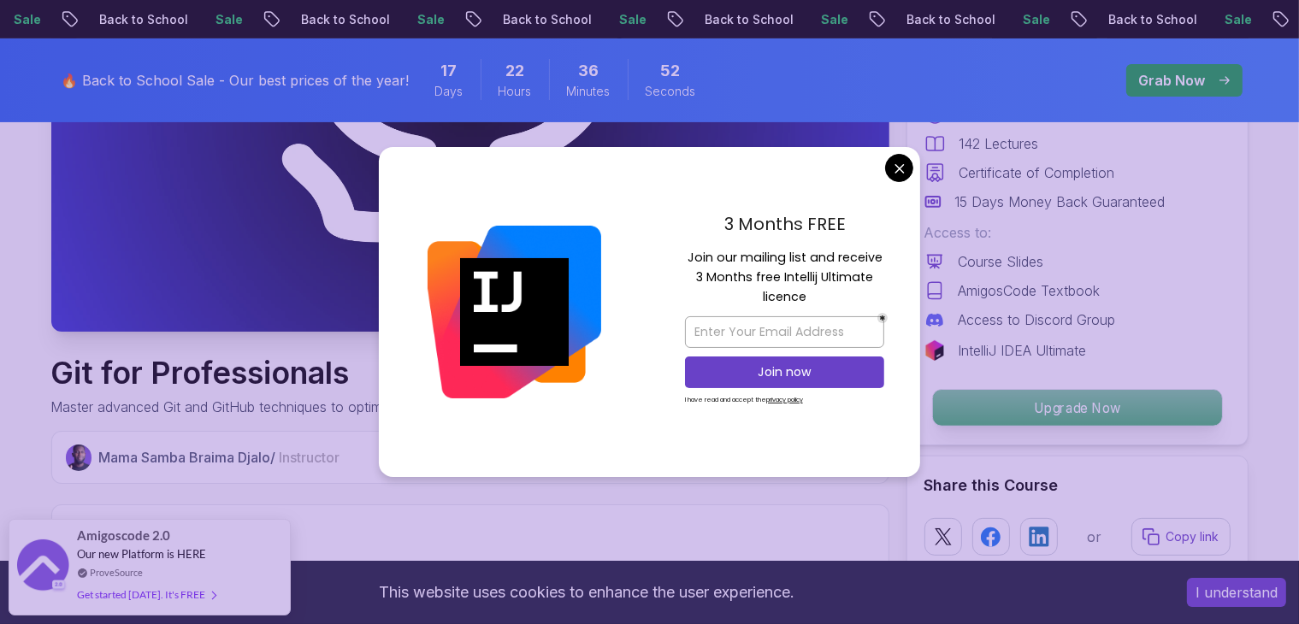
click at [937, 403] on p "Upgrade Now" at bounding box center [1076, 408] width 289 height 36
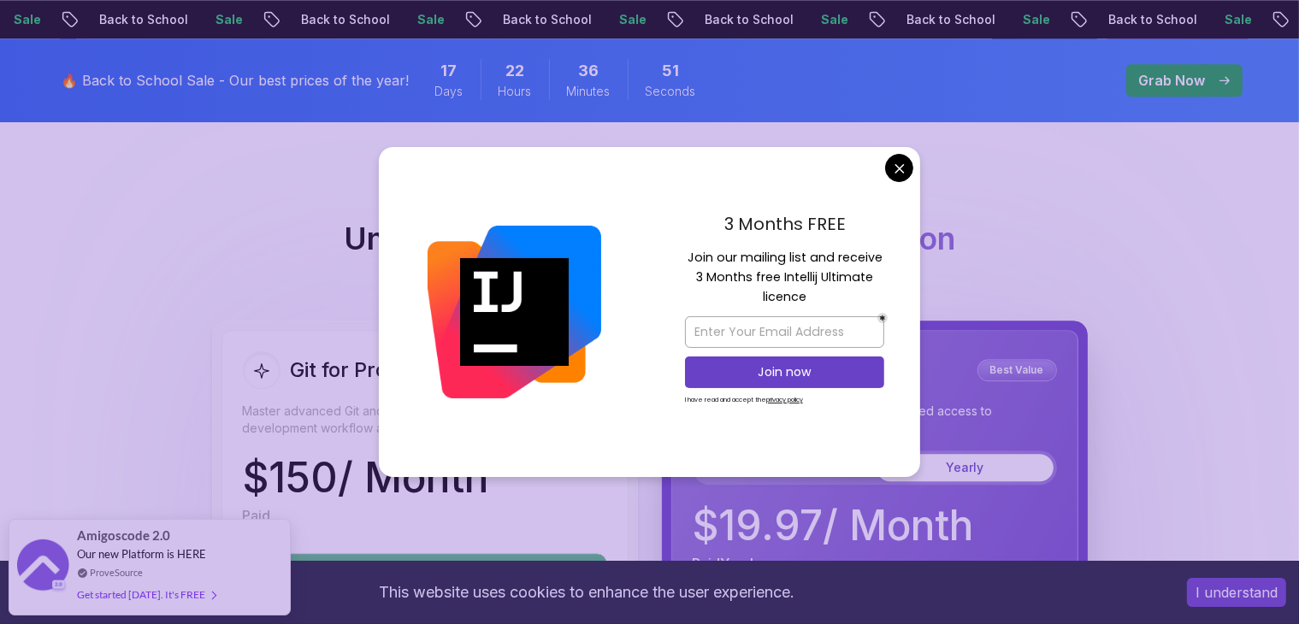
scroll to position [4388, 0]
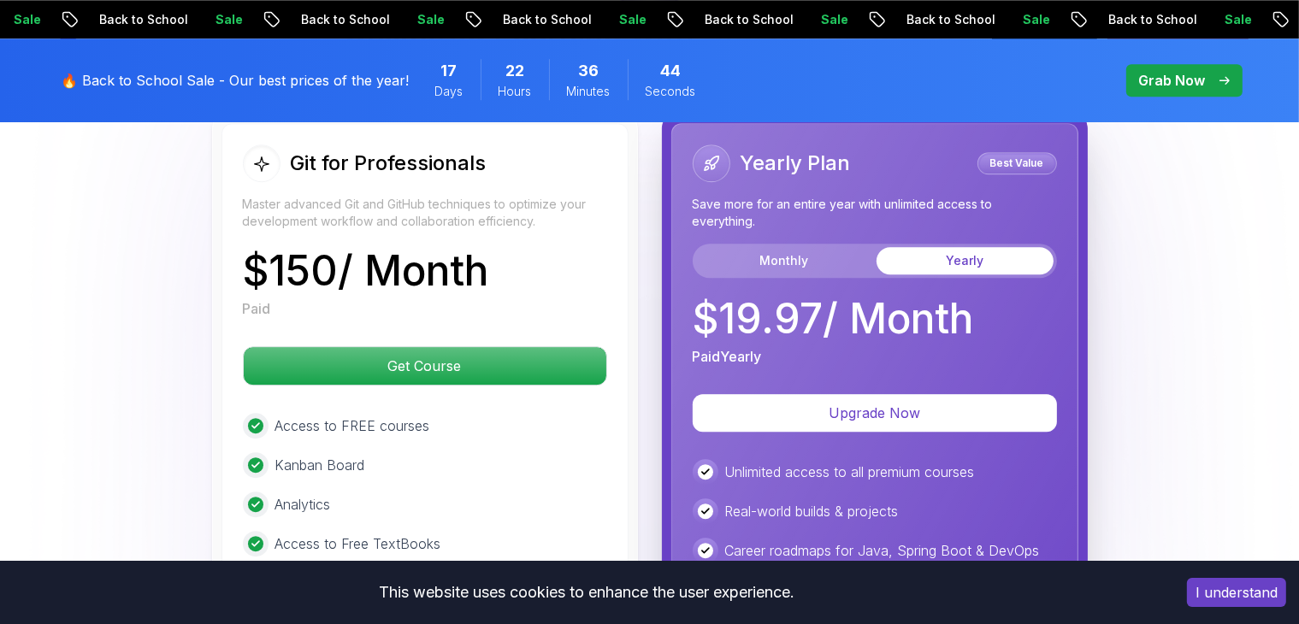
scroll to position [4552, 0]
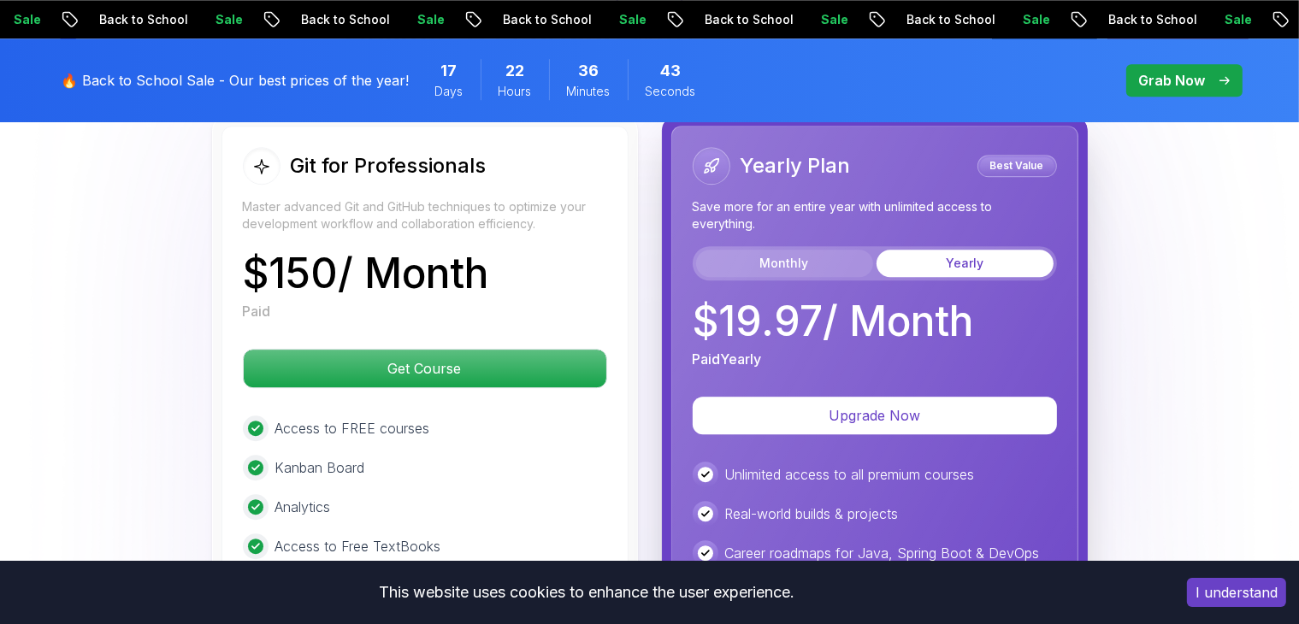
click at [772, 250] on button "Monthly" at bounding box center [784, 263] width 177 height 27
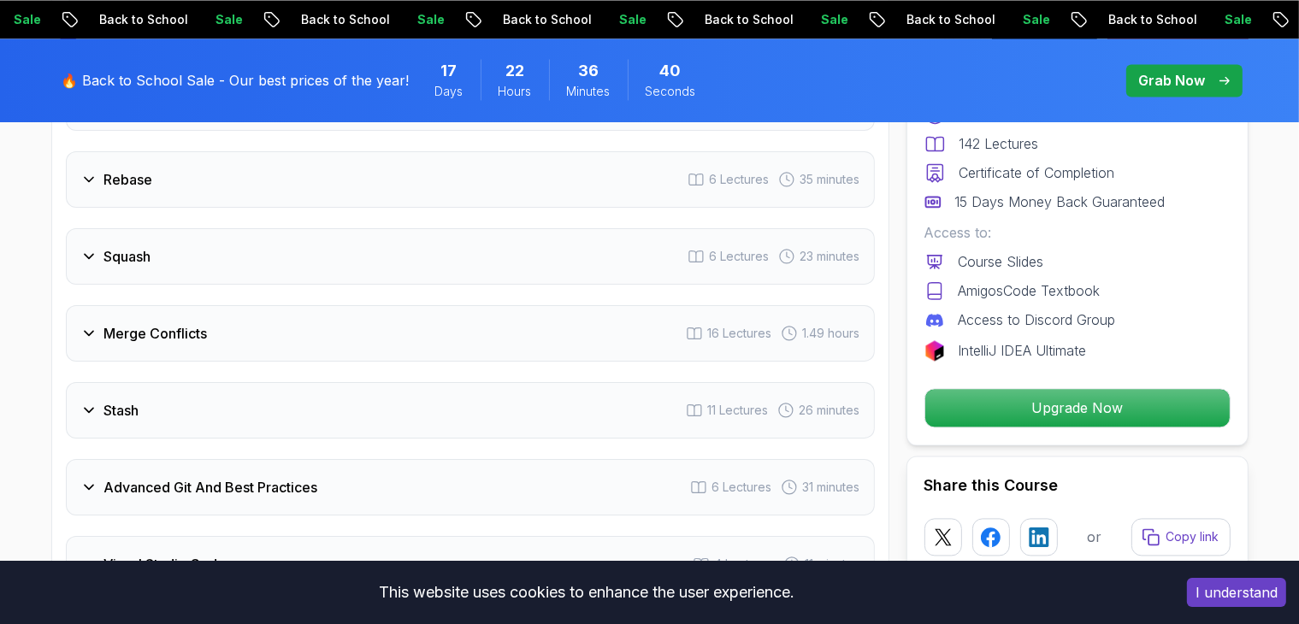
scroll to position [3270, 0]
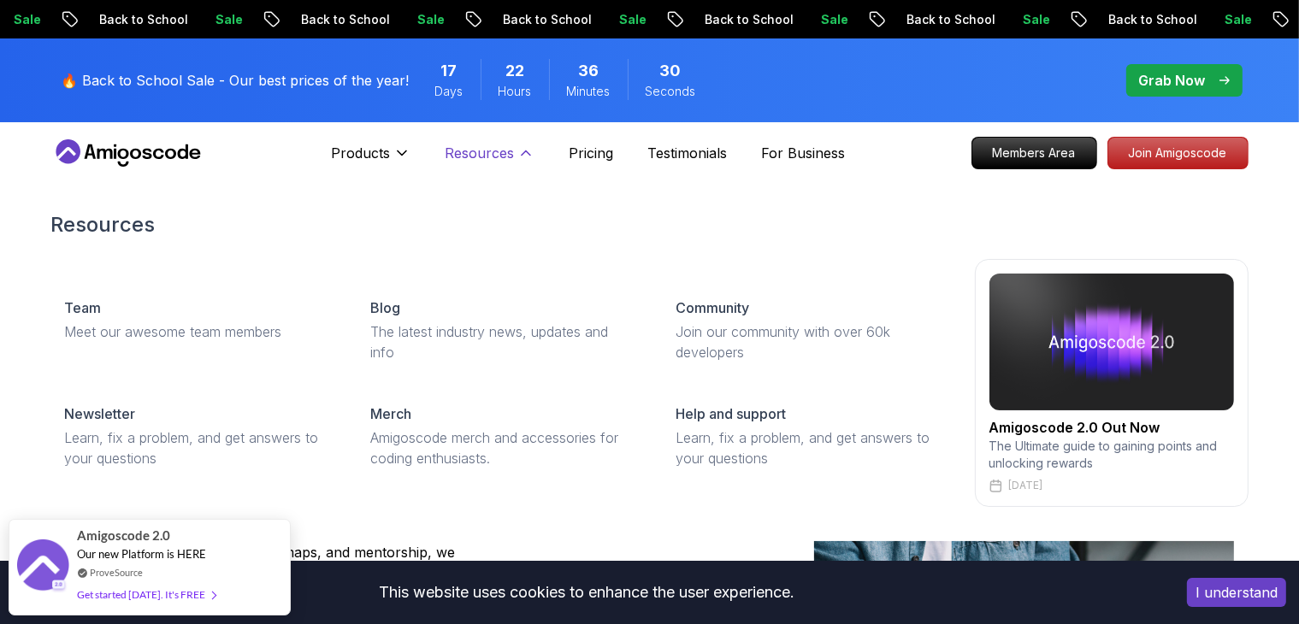
click at [505, 148] on p "Resources" at bounding box center [479, 153] width 69 height 21
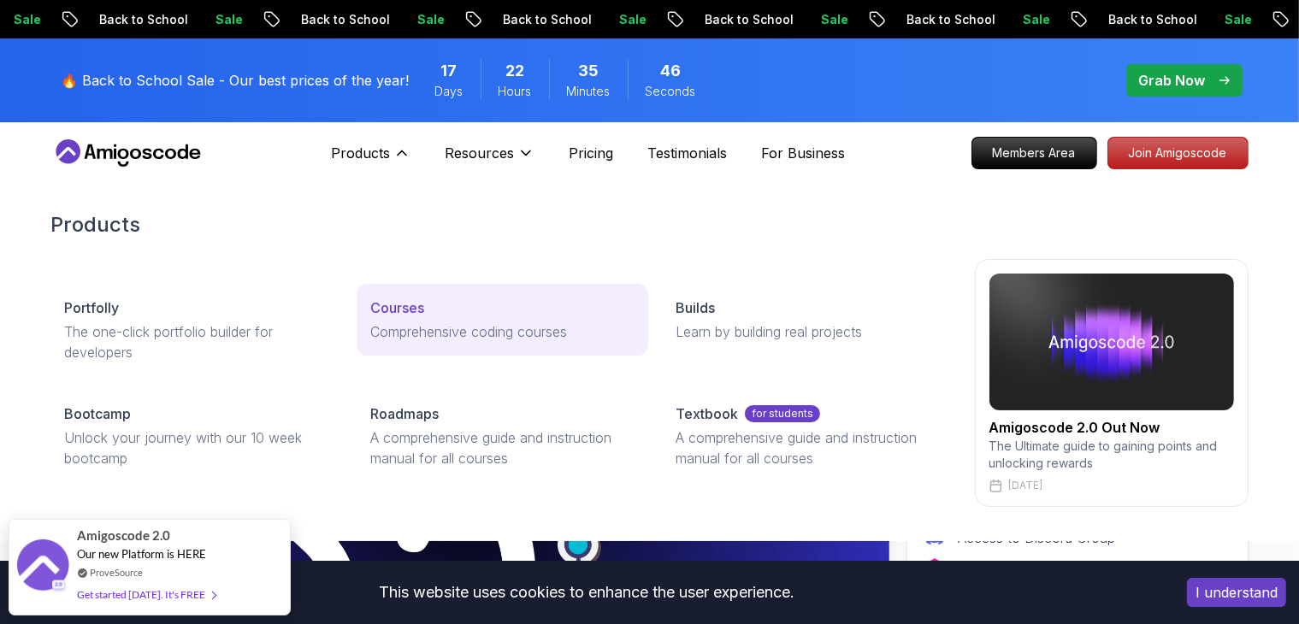
click at [366, 308] on link "Courses Comprehensive coding courses" at bounding box center [503, 320] width 292 height 72
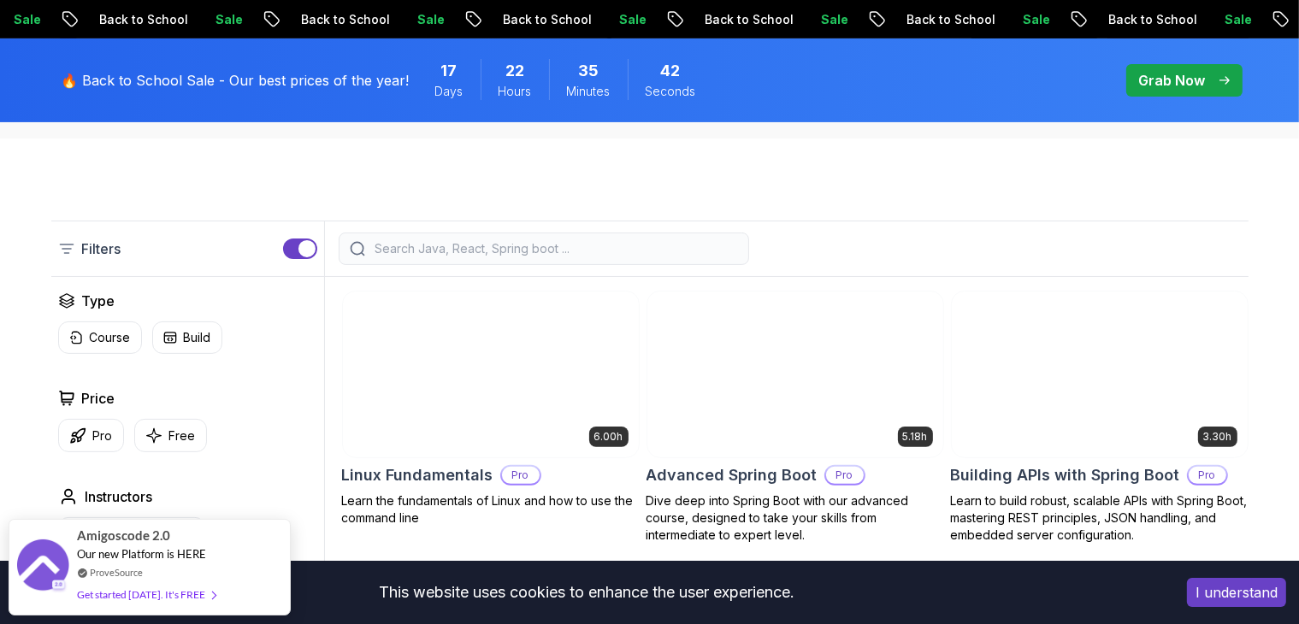
scroll to position [434, 0]
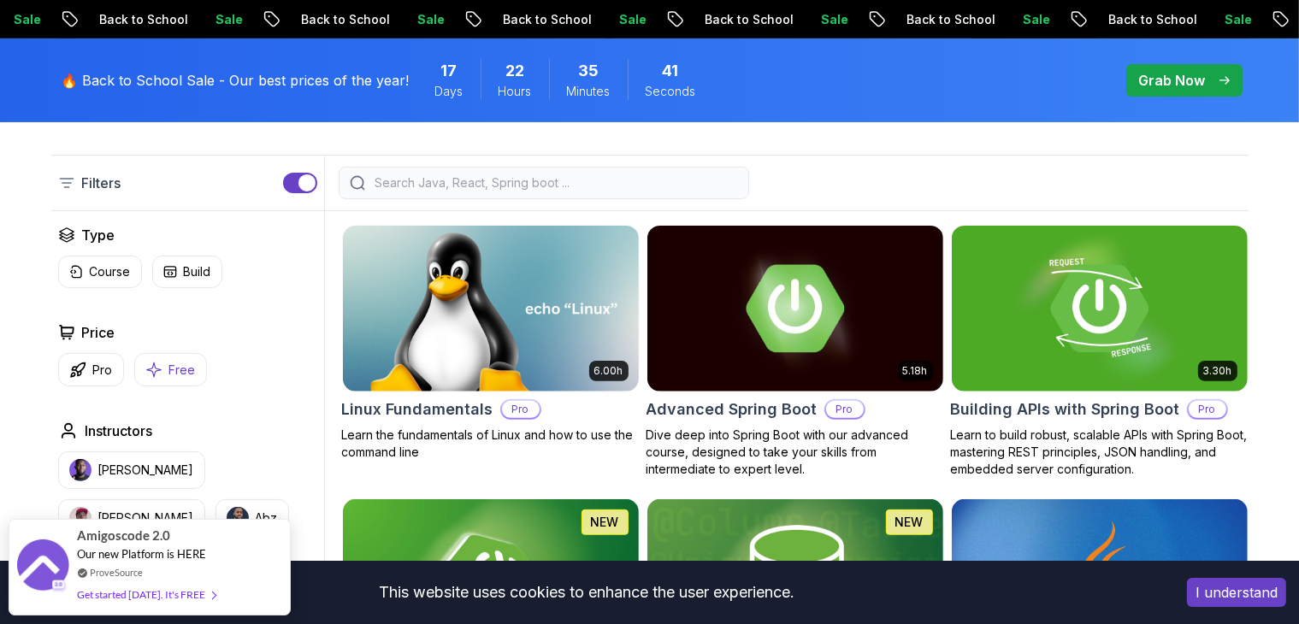
click at [139, 364] on button "Free" at bounding box center [170, 369] width 73 height 33
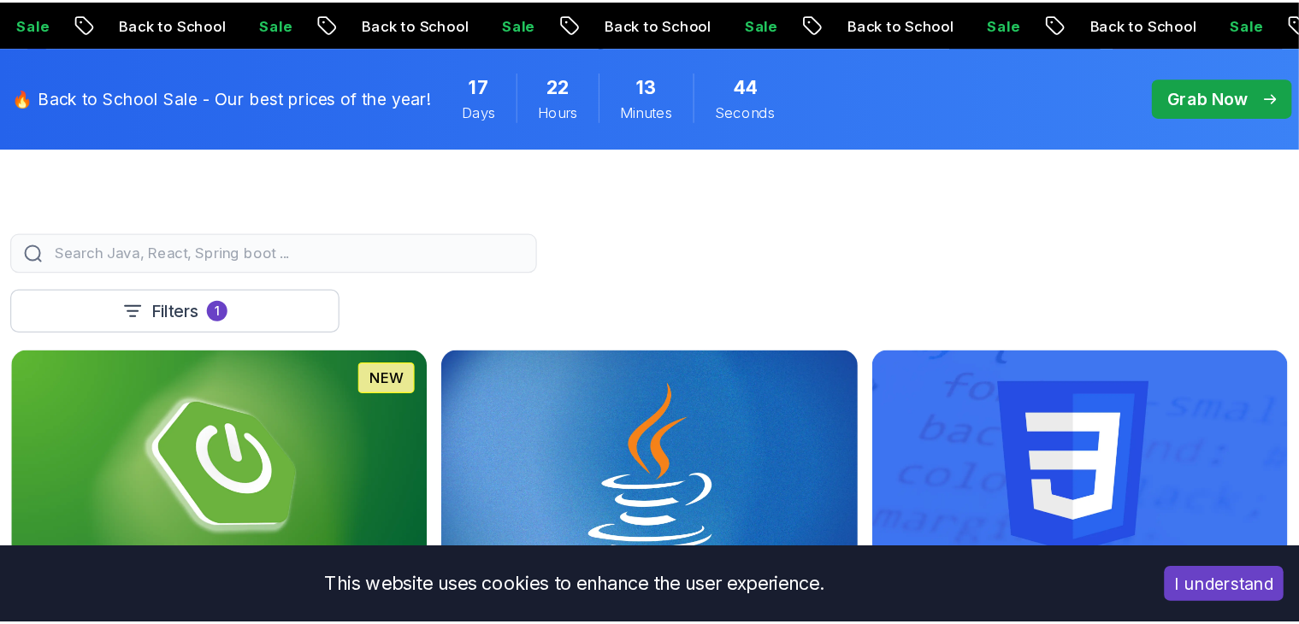
scroll to position [397, 0]
